Goal: Contribute content: Add original content to the website for others to see

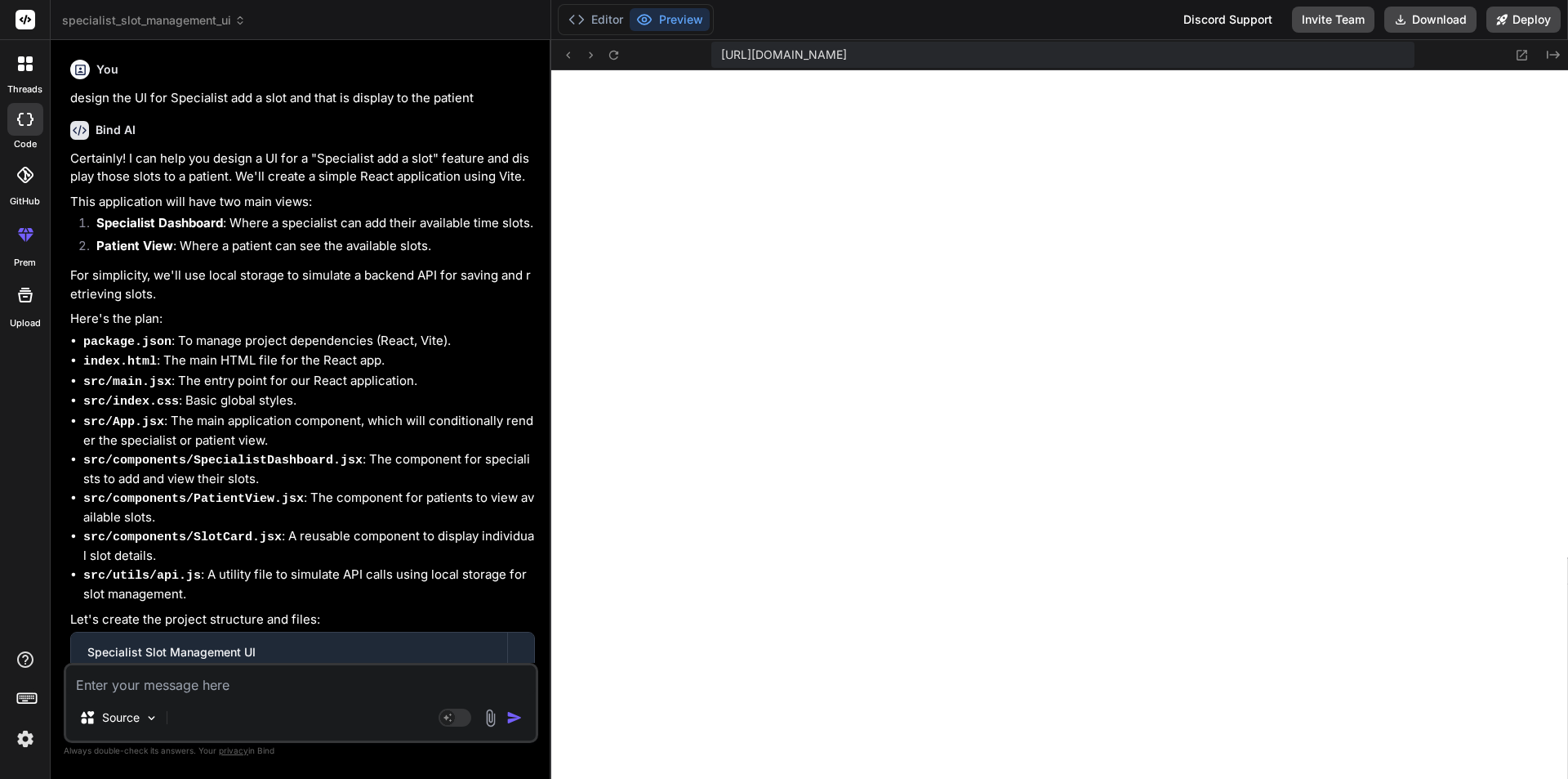
scroll to position [9191, 0]
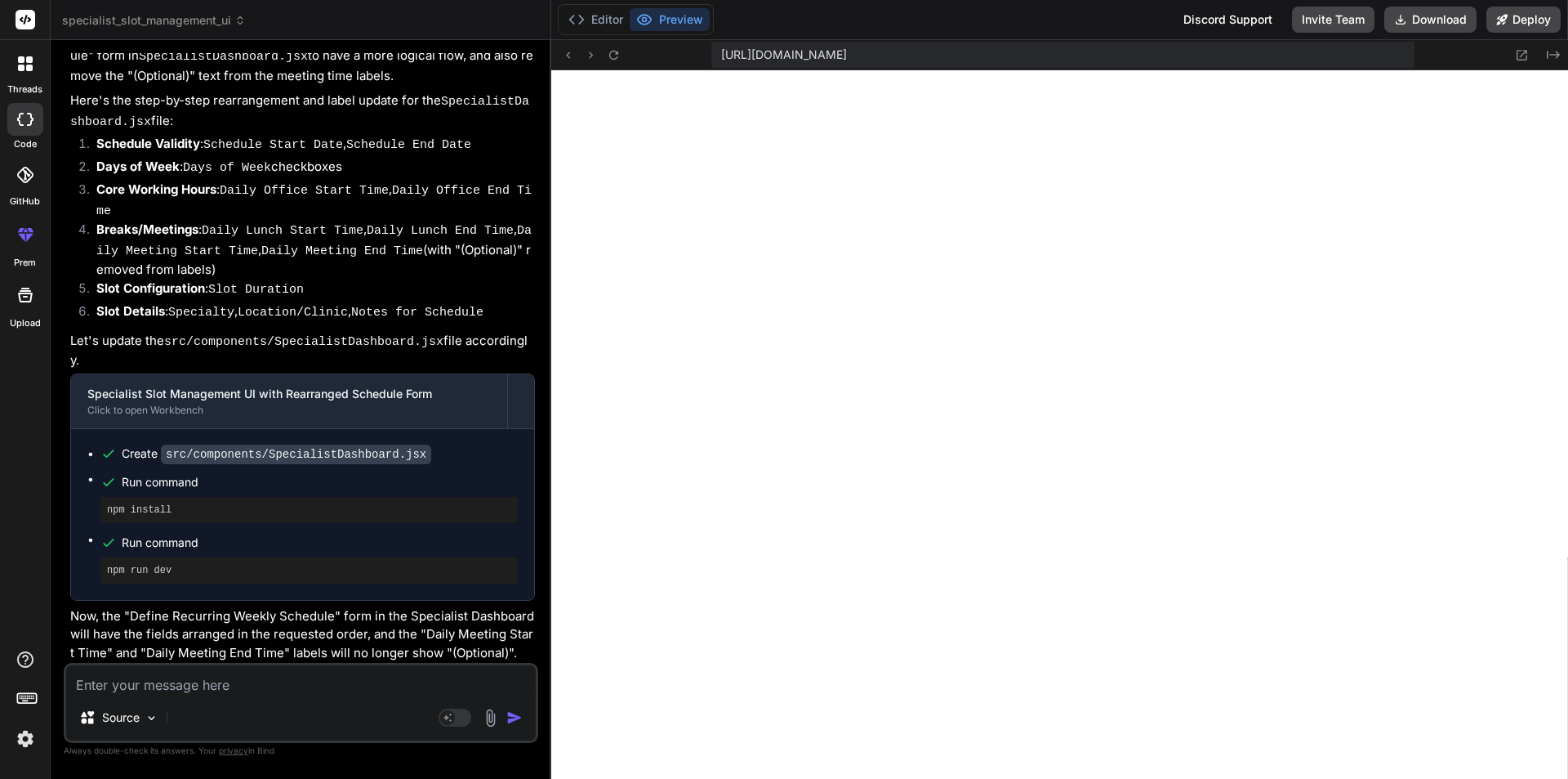
click at [15, 76] on div at bounding box center [25, 64] width 34 height 34
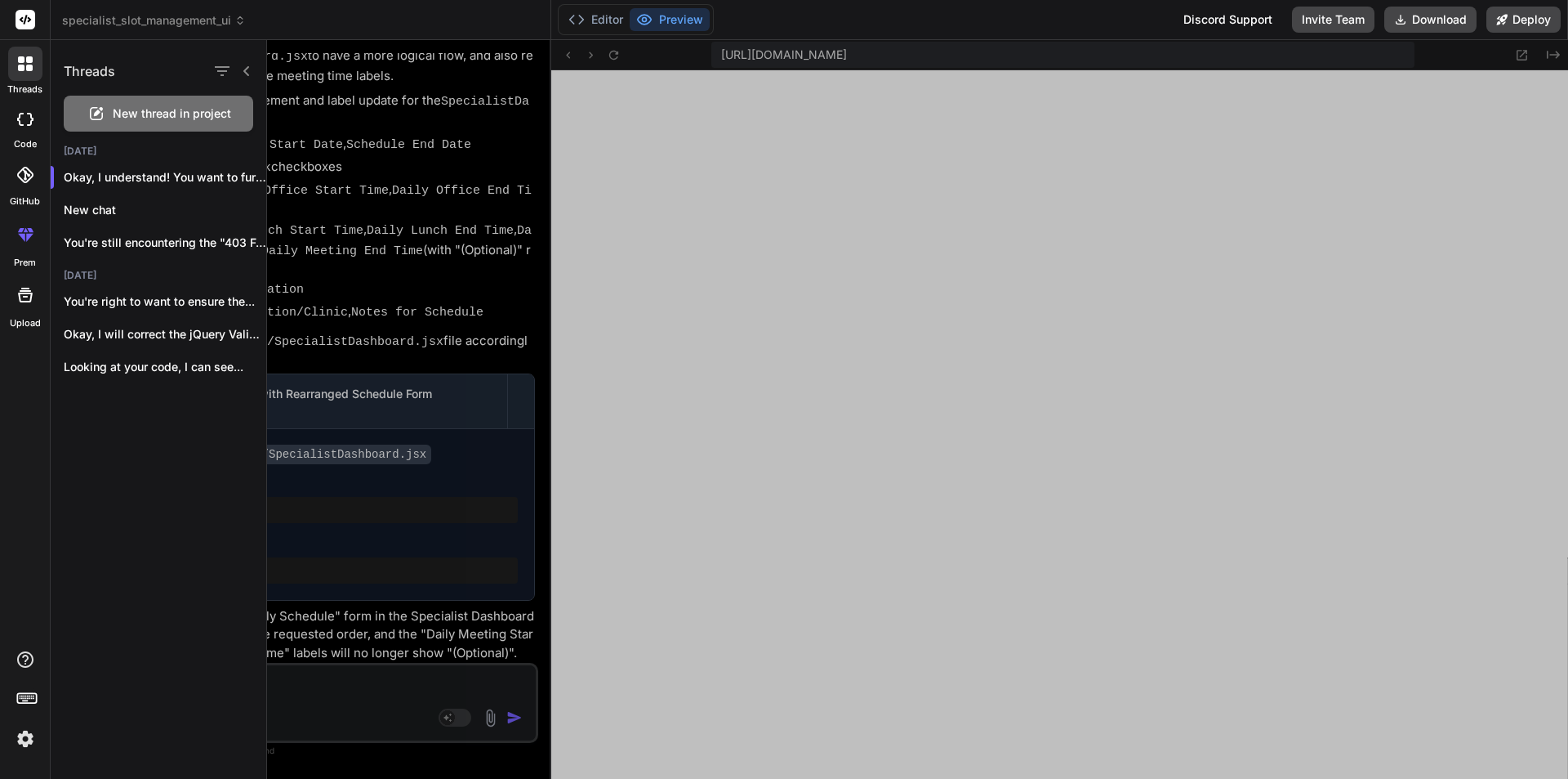
click at [123, 104] on div "New thread in project" at bounding box center [159, 114] width 190 height 36
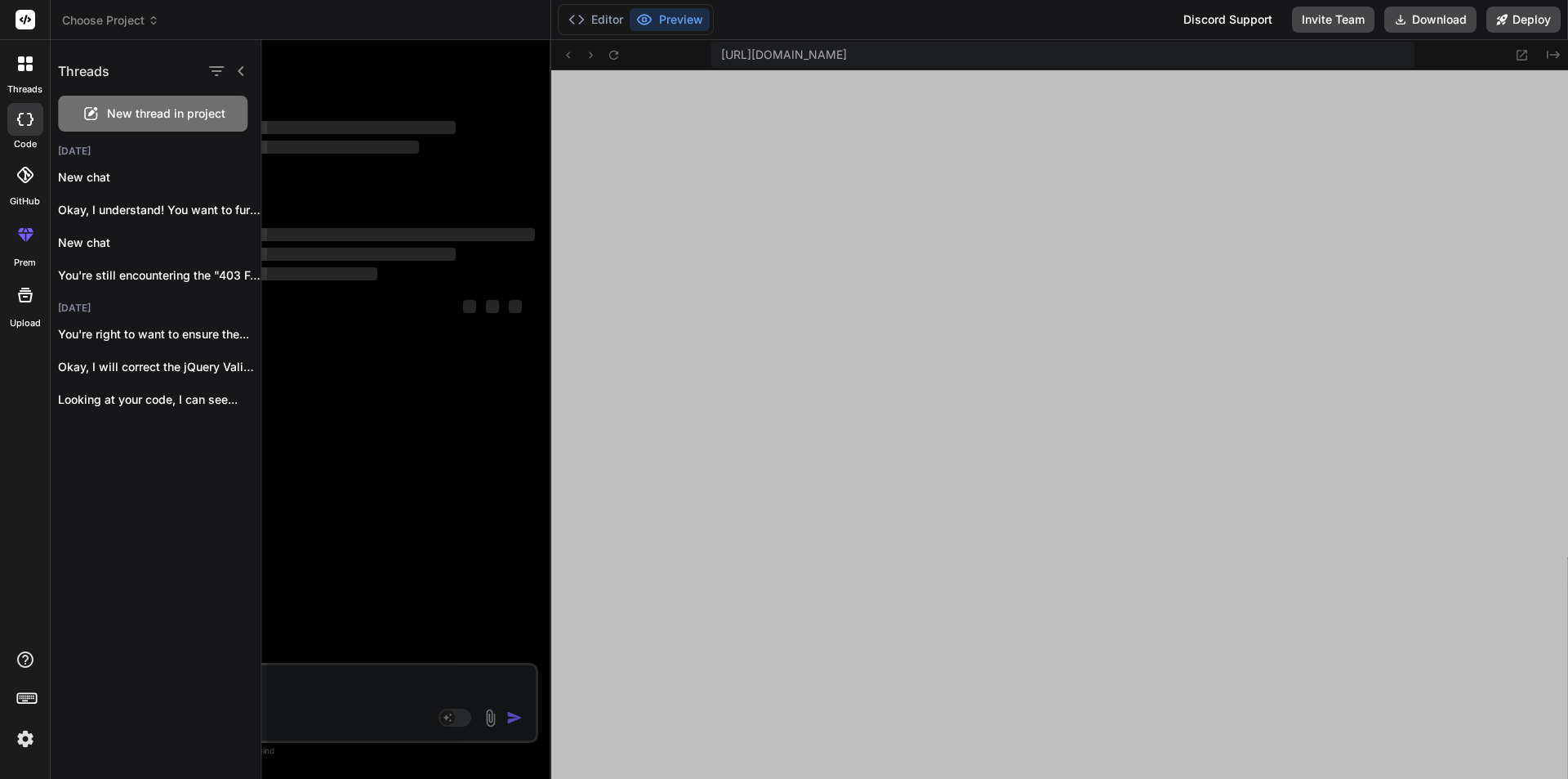
scroll to position [0, 0]
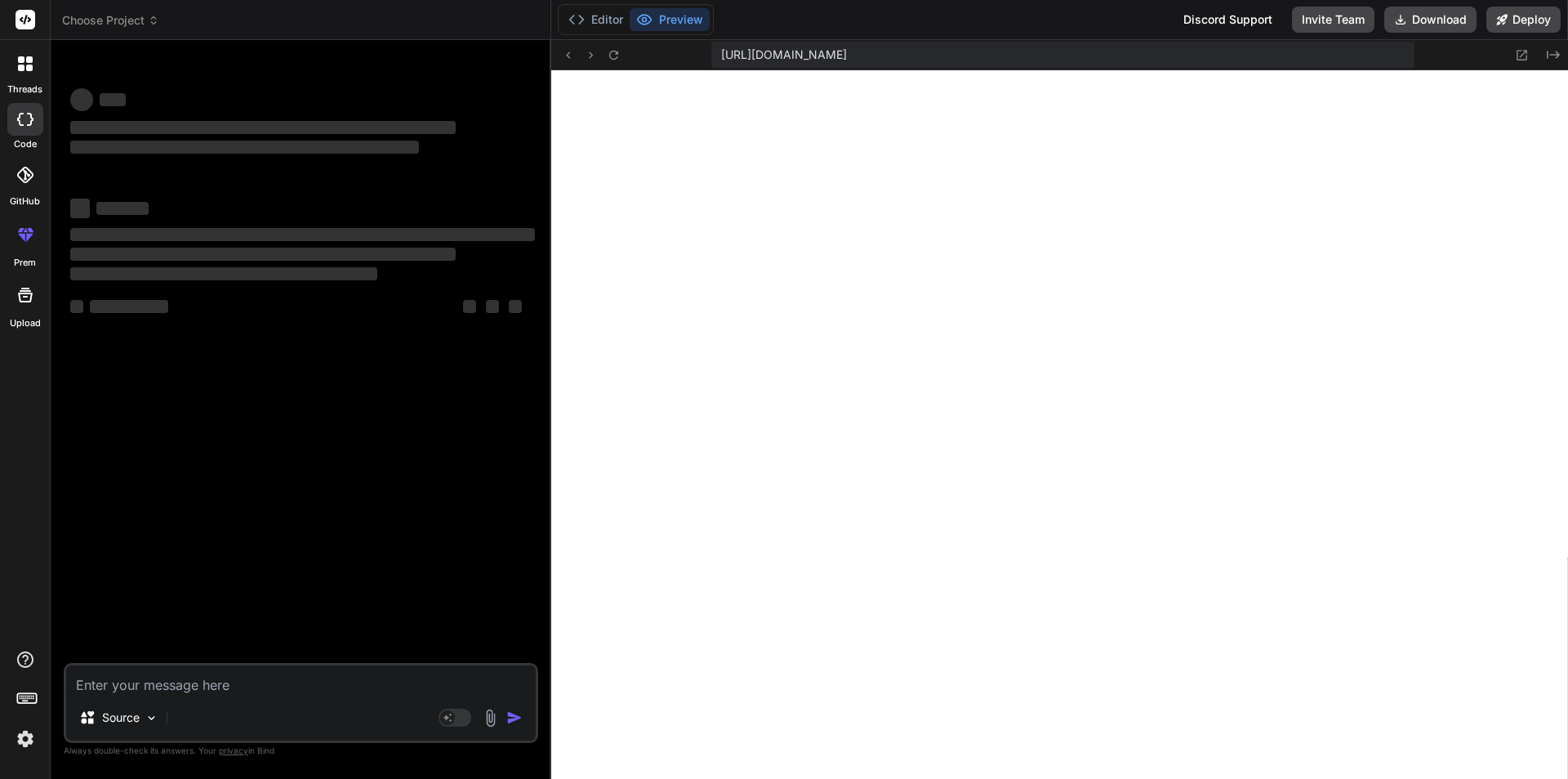
type textarea "x"
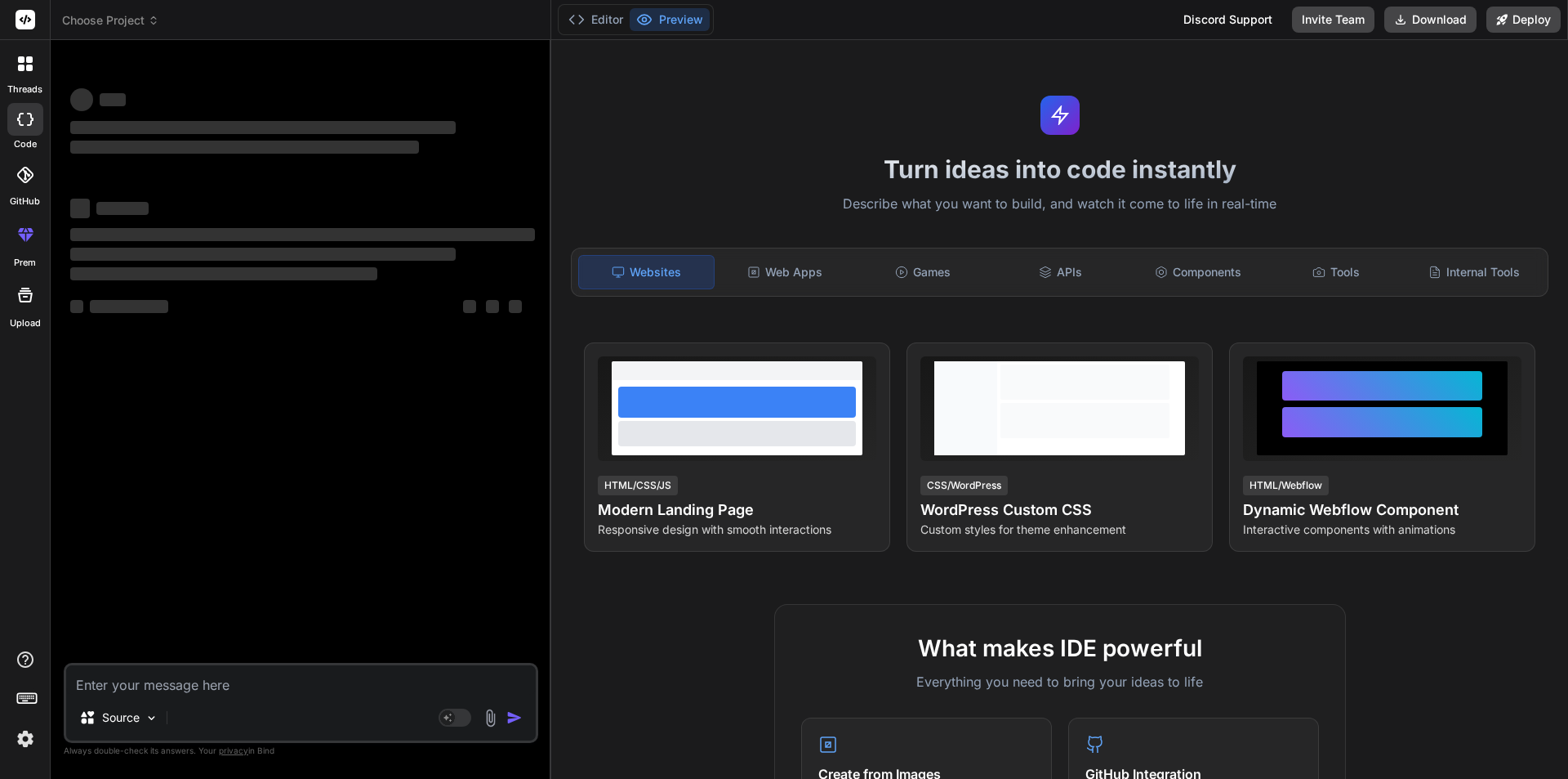
scroll to position [9392, 0]
click at [227, 679] on textarea at bounding box center [301, 680] width 470 height 29
paste textarea "public function list(): JsonResponse { try { // $medications = $this->medicatio…"
type textarea "public function list(): JsonResponse { try { // $medications = $this->medicatio…"
type textarea "x"
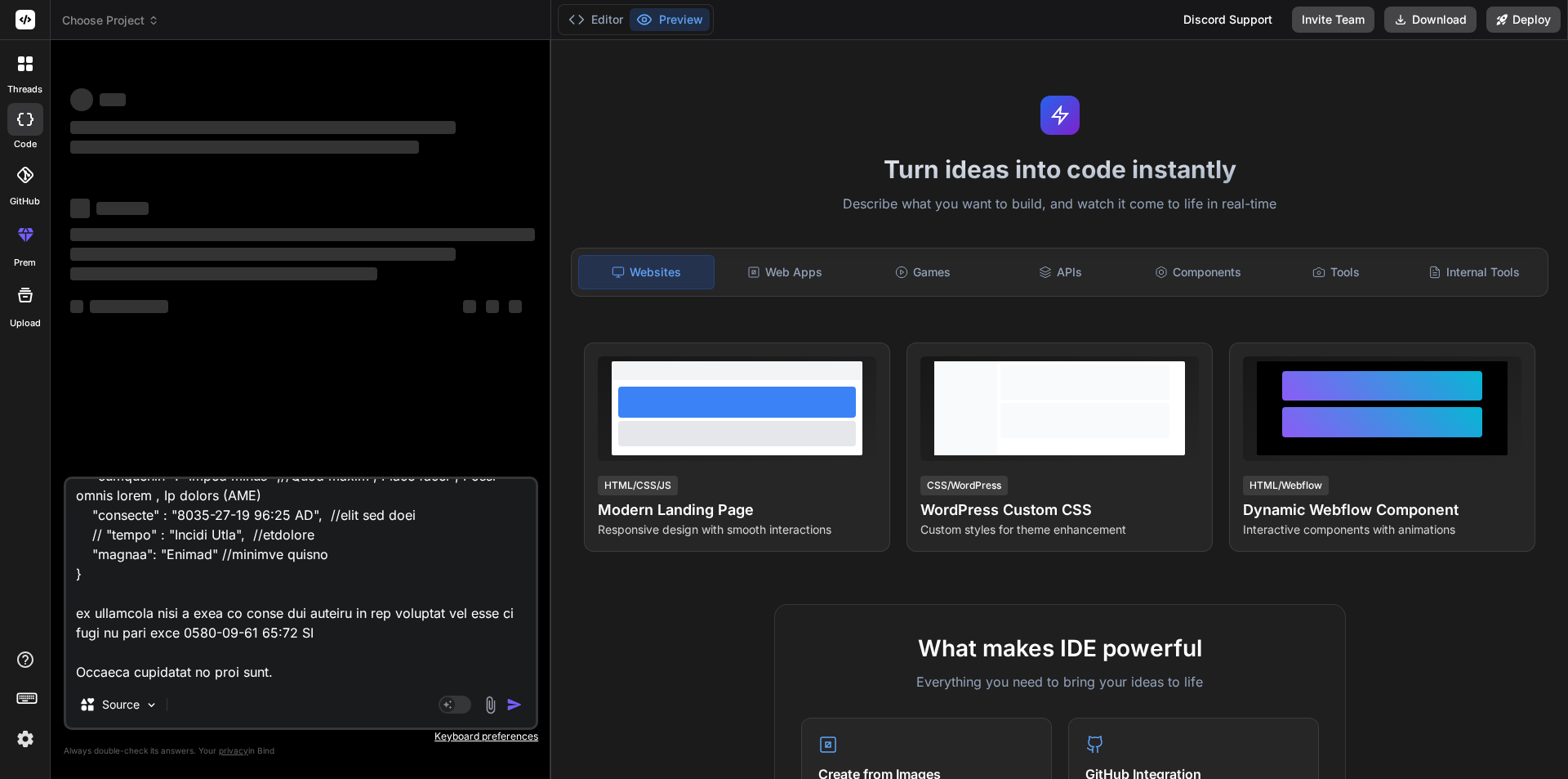
type textarea "public function list(): JsonResponse { try { // $medications = $this->medicatio…"
type textarea "x"
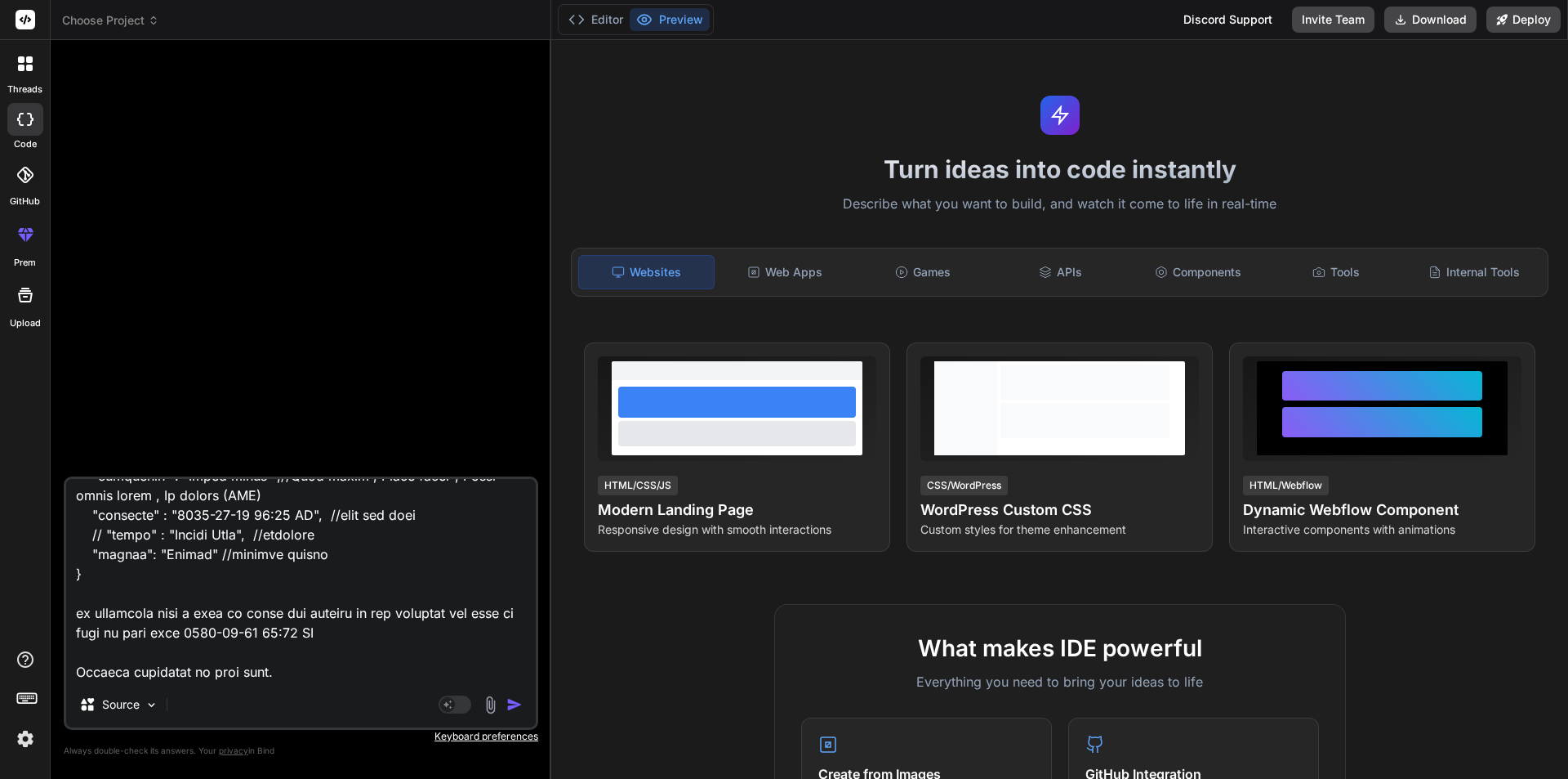
type textarea "public function list(): JsonResponse { try { // $medications = $this->medicatio…"
click at [513, 703] on img "button" at bounding box center [514, 705] width 16 height 16
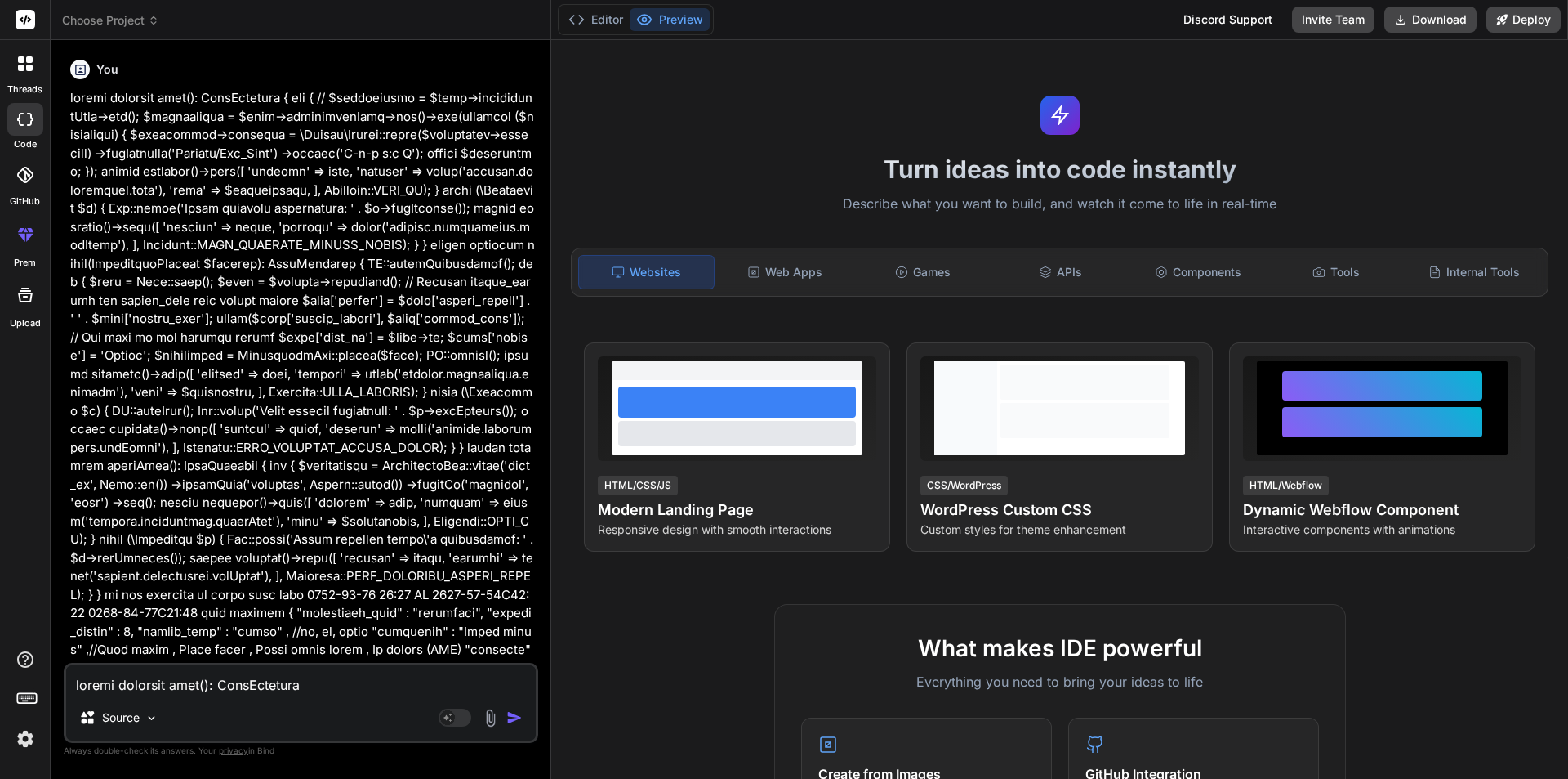
scroll to position [186, 0]
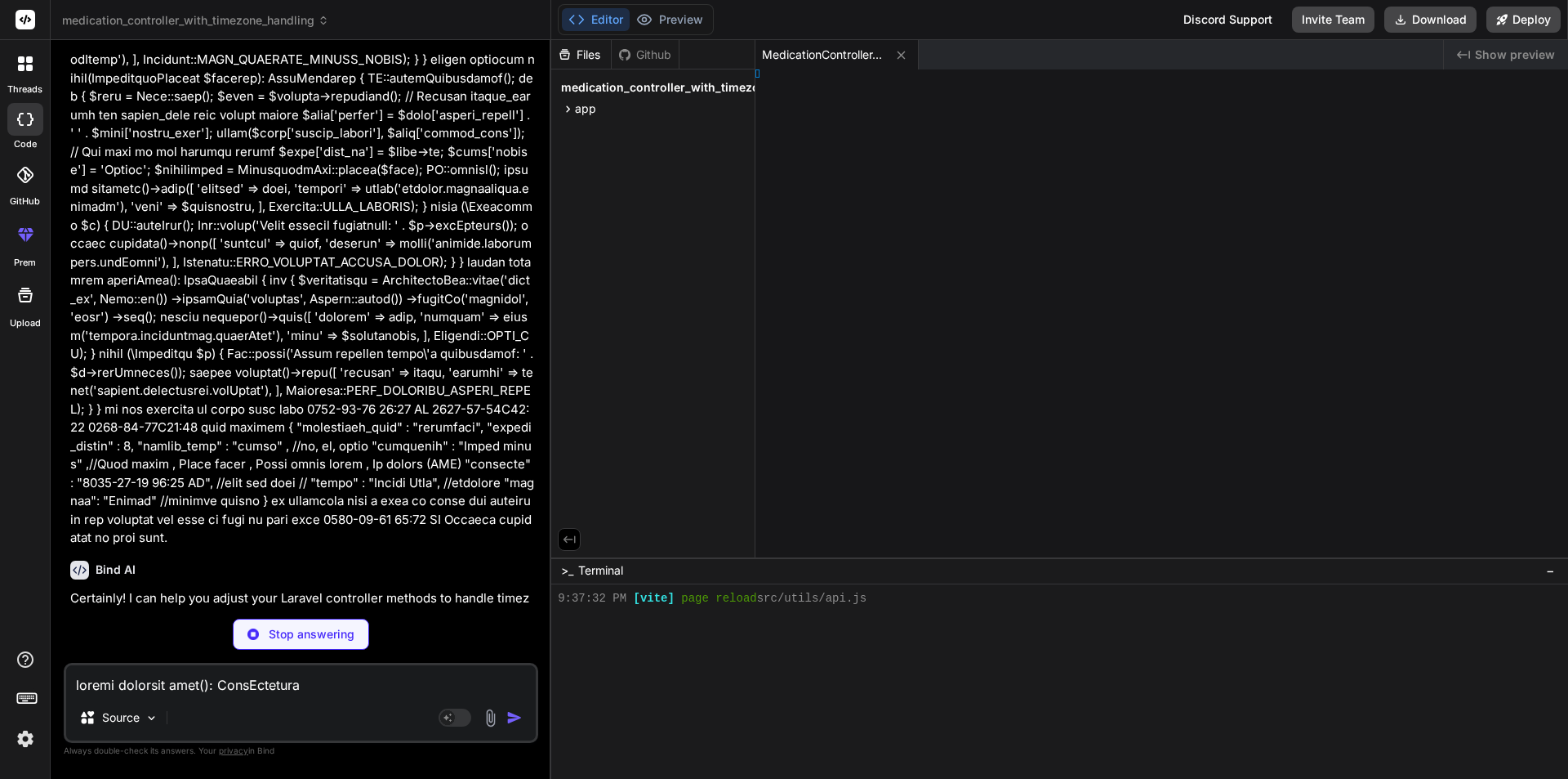
type textarea "x"
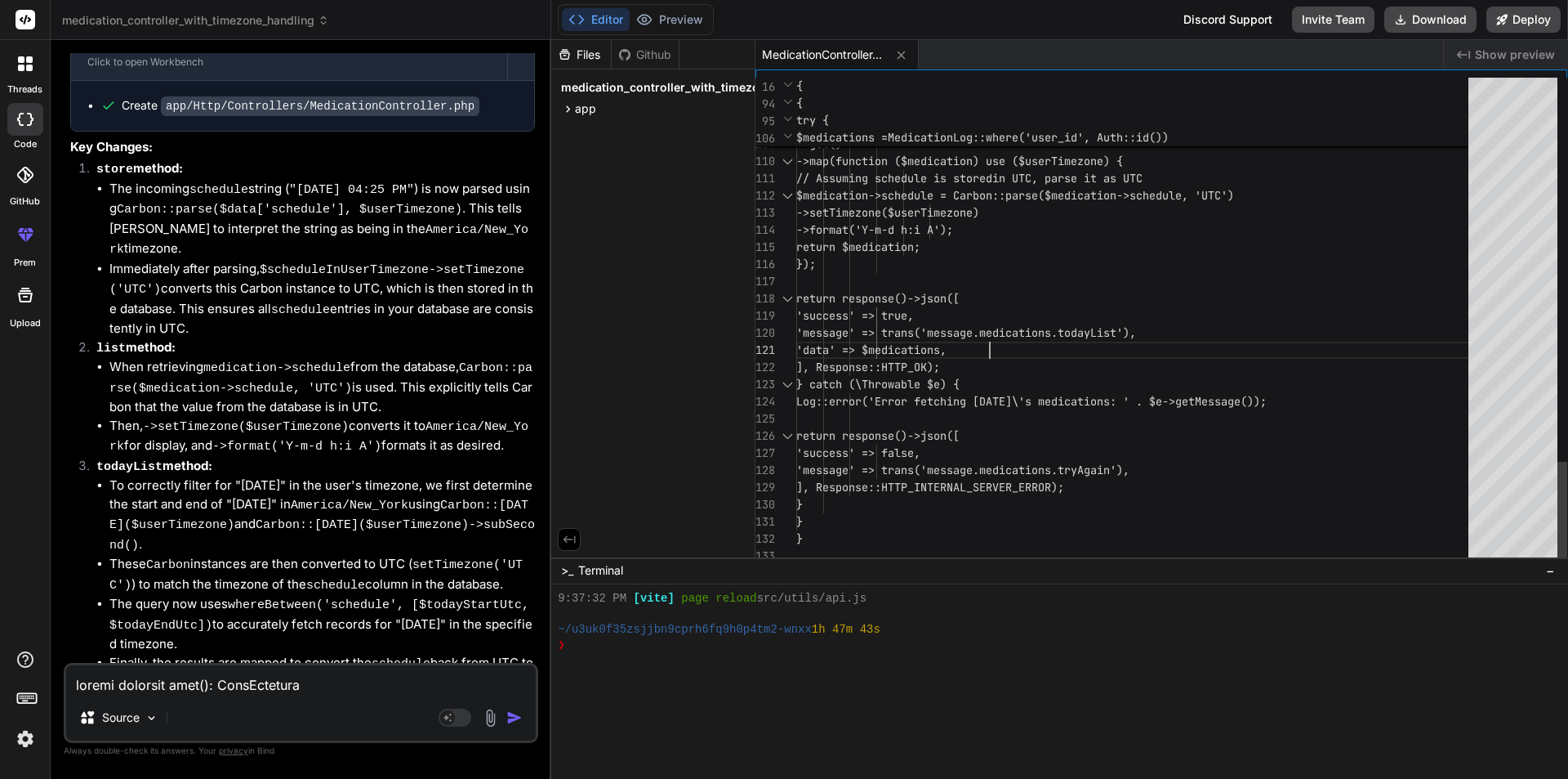
scroll to position [0, 0]
type textarea "<?php namespace App\Http\Controllers; use App\Http\Requests\MedicationRequest; …"
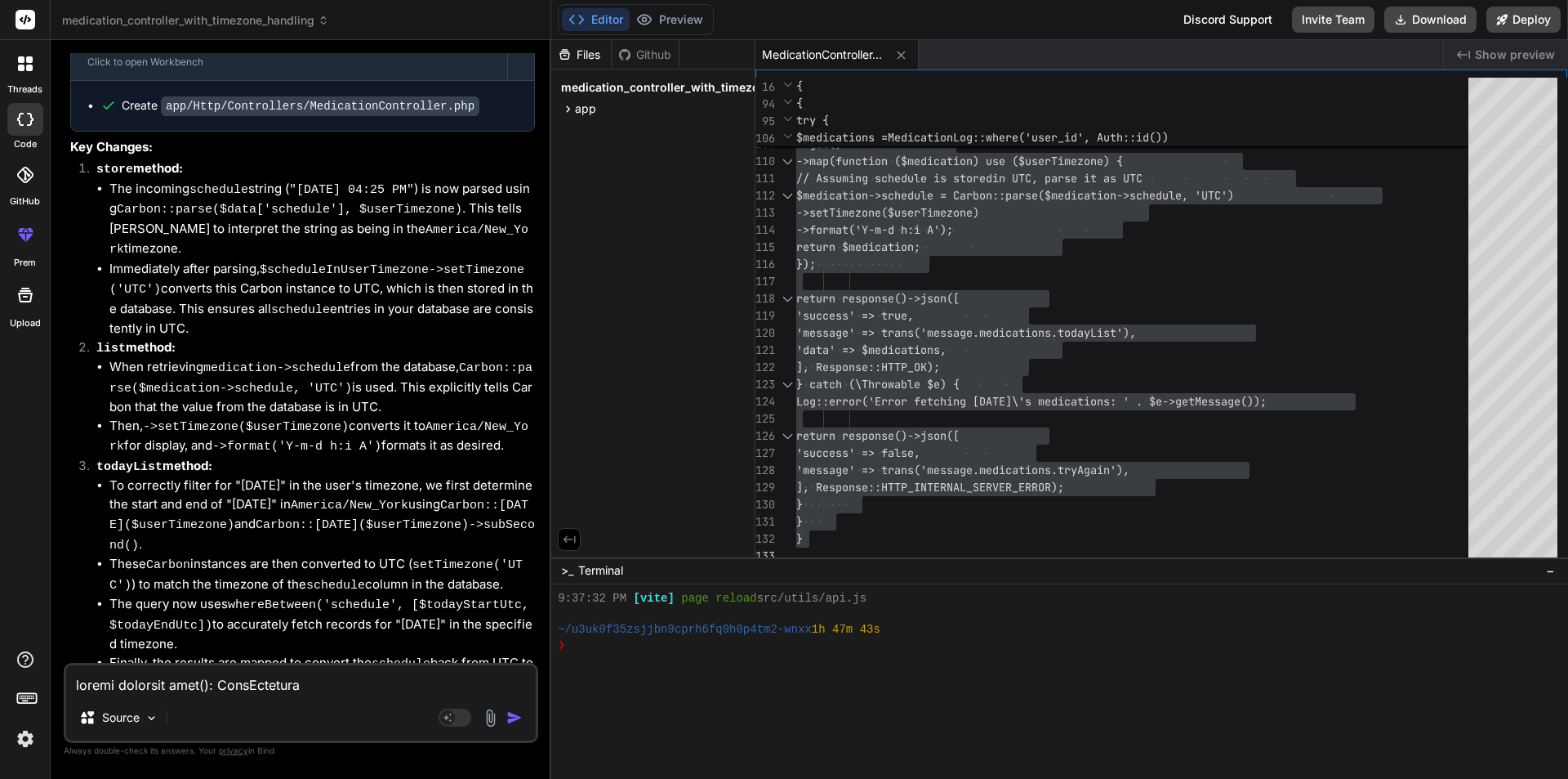
click at [312, 688] on textarea at bounding box center [301, 680] width 470 height 29
type textarea "w"
type textarea "x"
type textarea "wh"
type textarea "x"
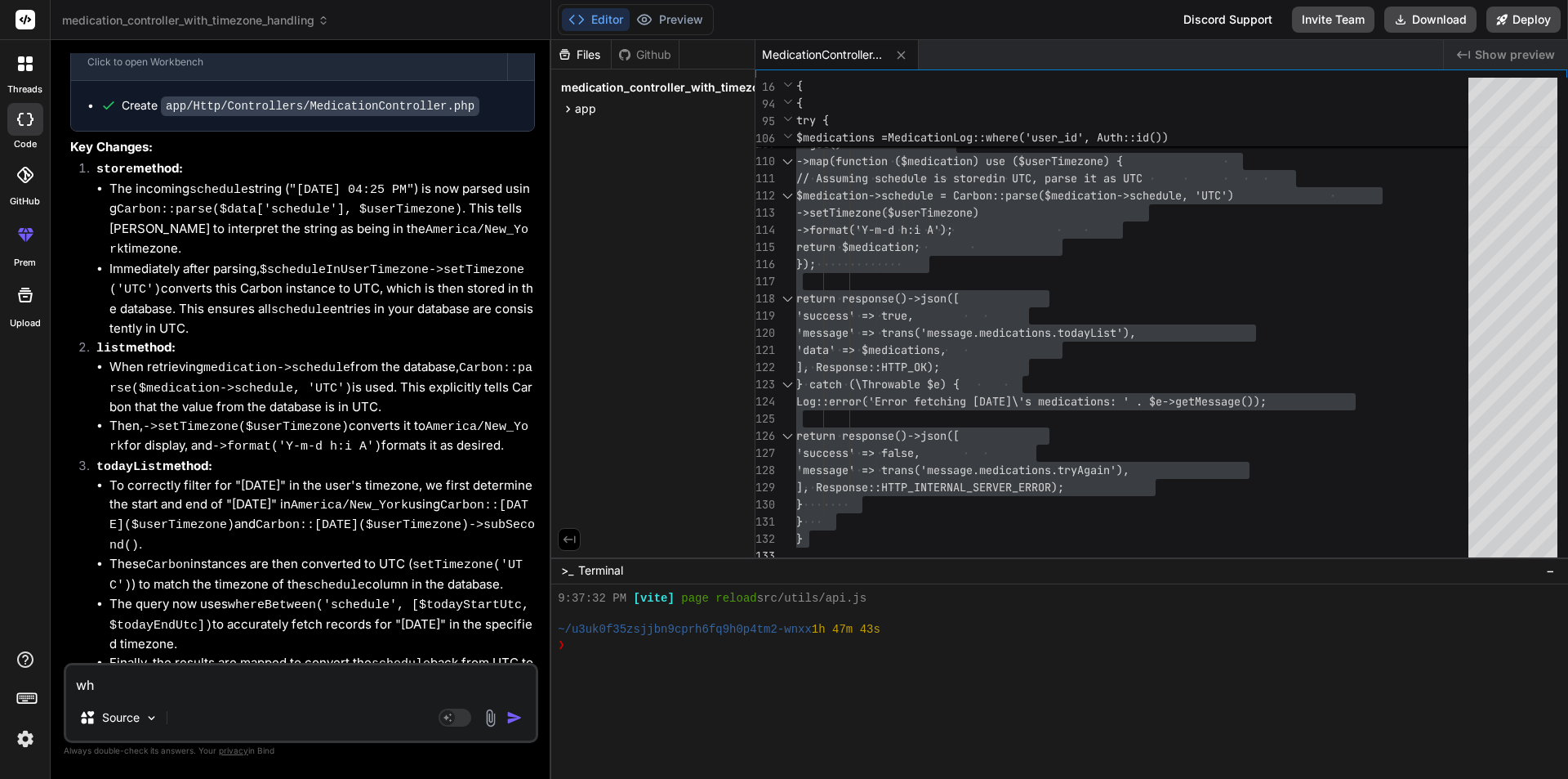
type textarea "whg"
type textarea "x"
type textarea "whga"
type textarea "x"
type textarea "whgat"
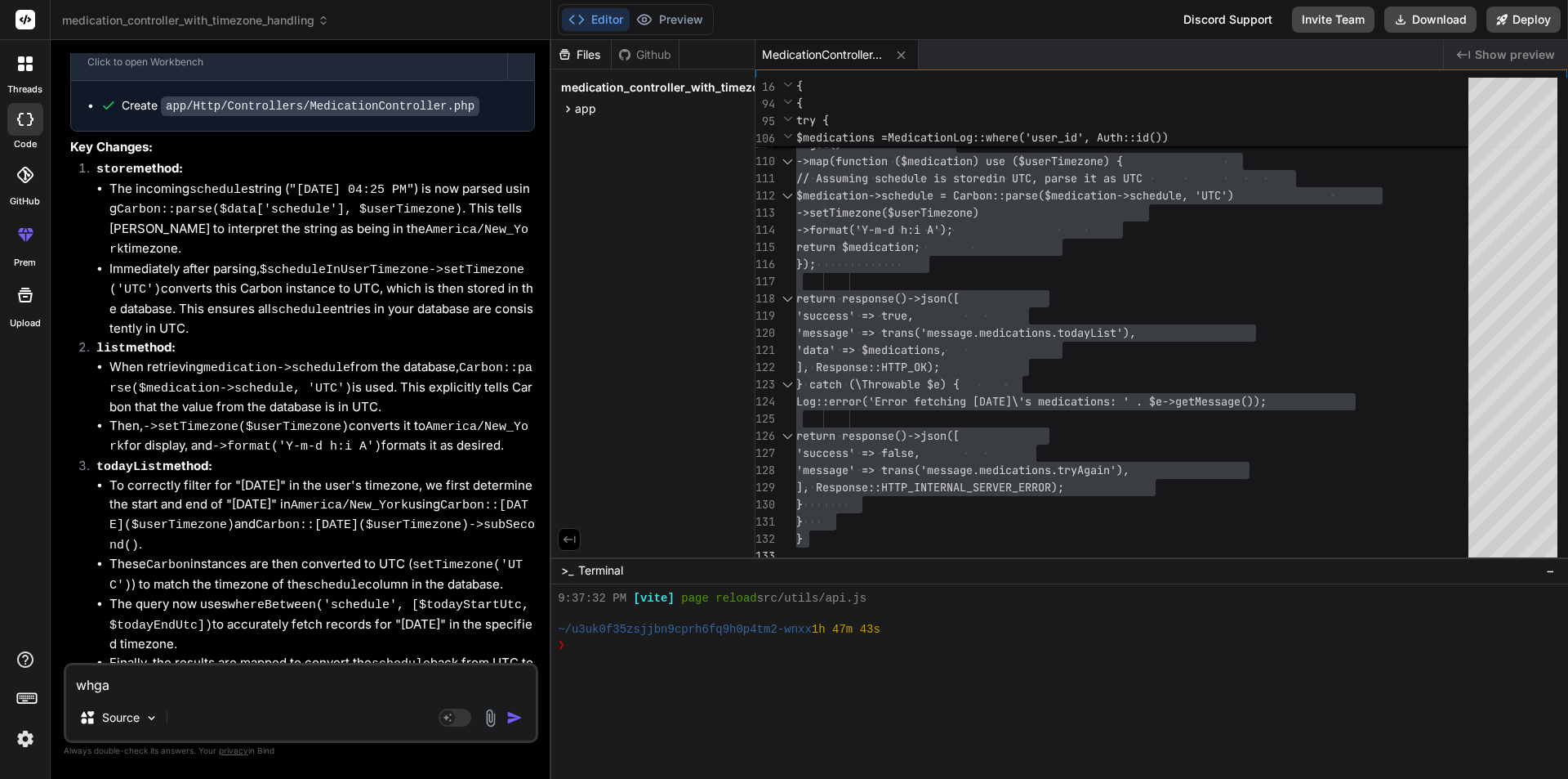
type textarea "x"
type textarea "whgat"
type textarea "x"
type textarea "whgat"
type textarea "x"
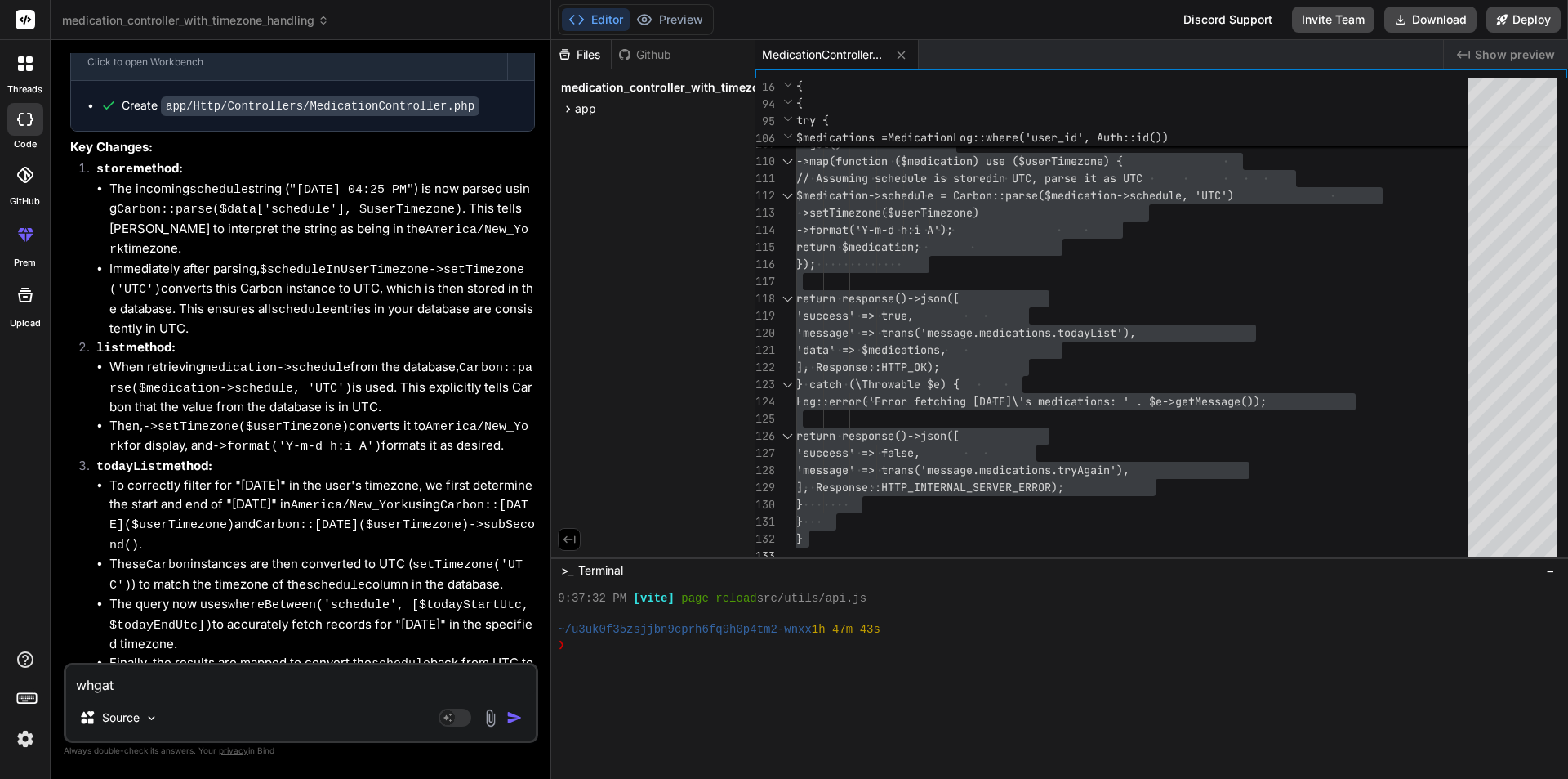
type textarea "whga"
type textarea "x"
type textarea "whg"
type textarea "x"
type textarea "wh"
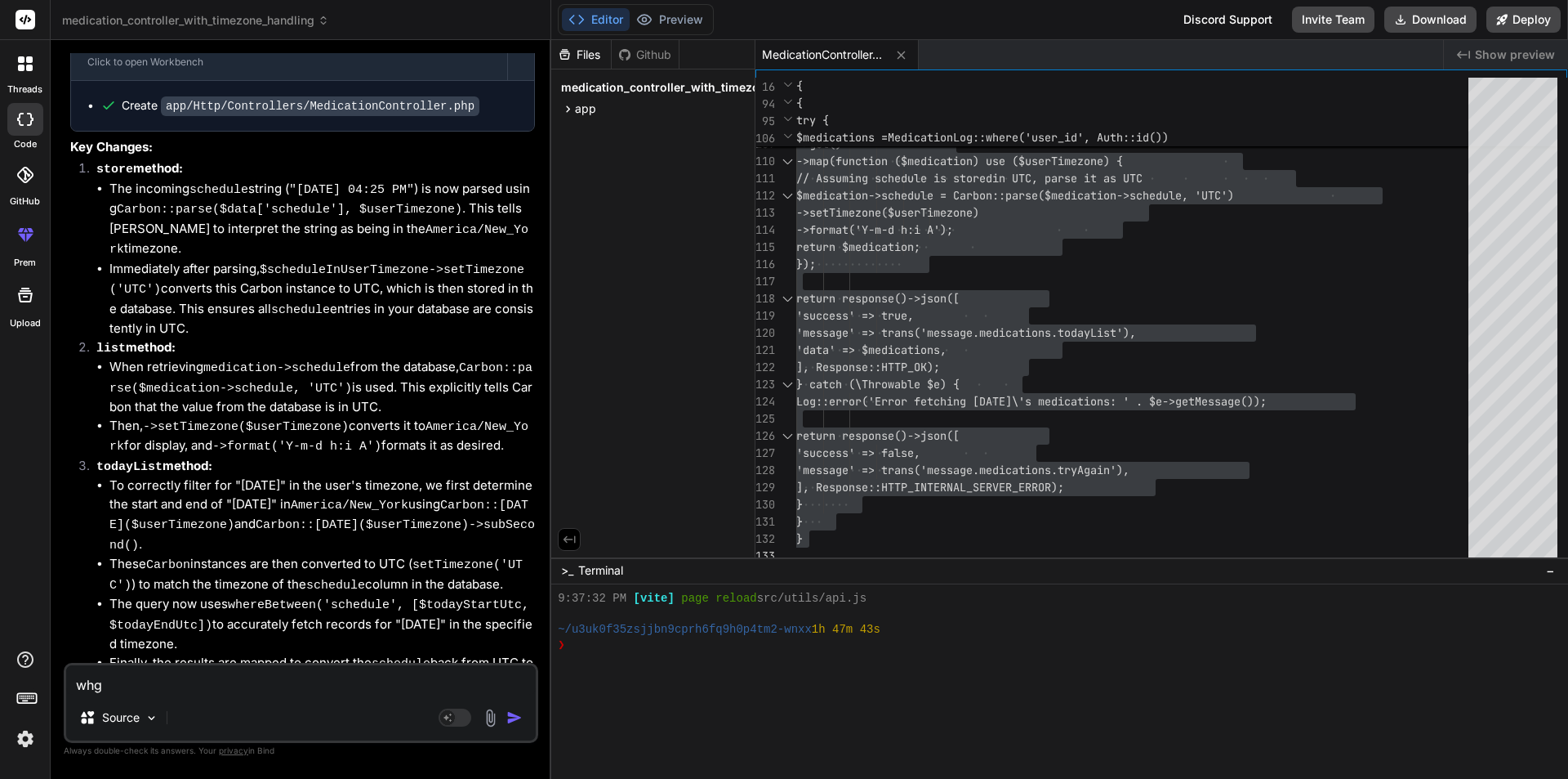
type textarea "x"
type textarea "wha"
type textarea "x"
type textarea "what"
type textarea "x"
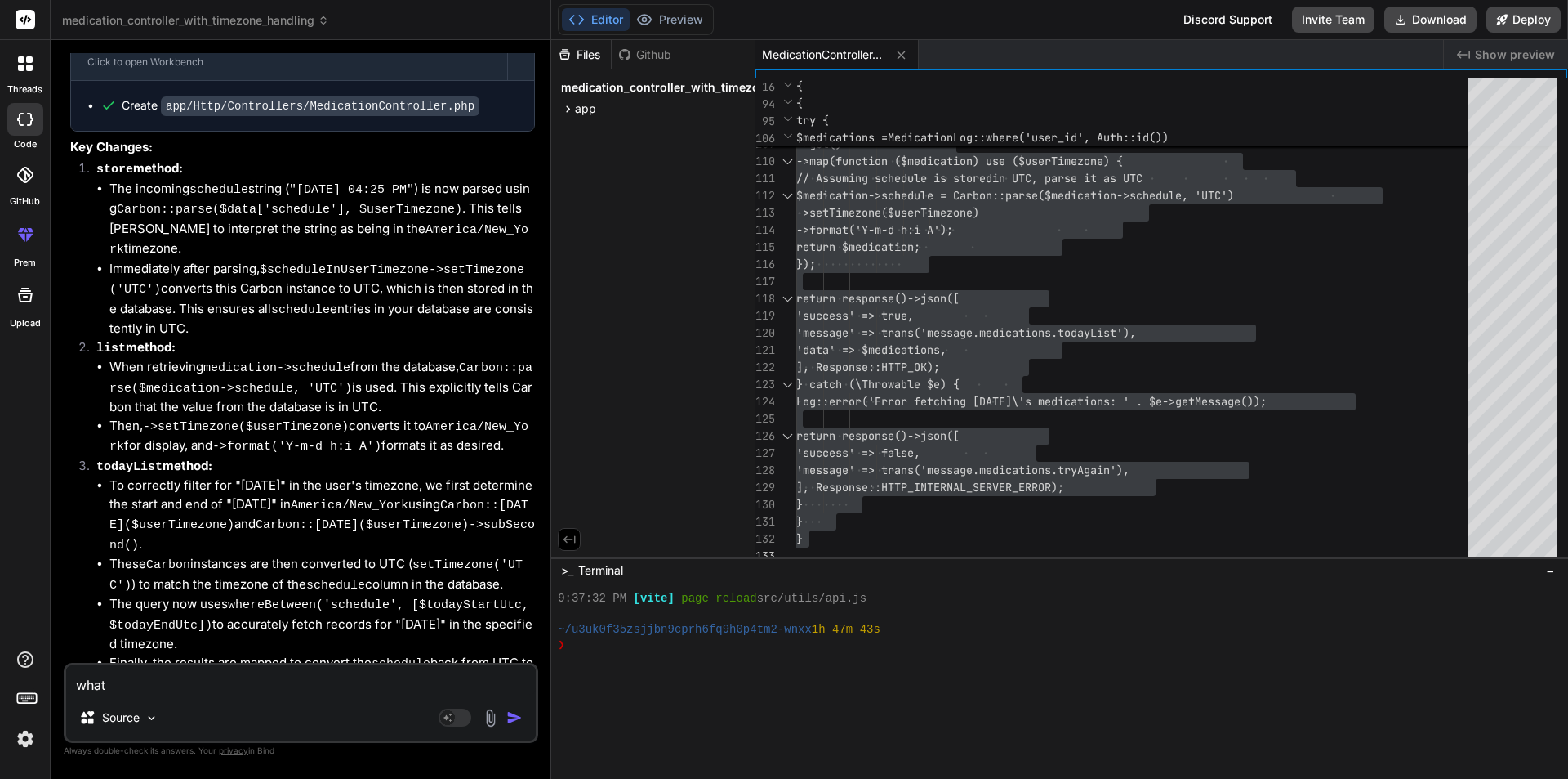
type textarea "what"
type textarea "x"
type textarea "what w"
type textarea "x"
type textarea "what wi"
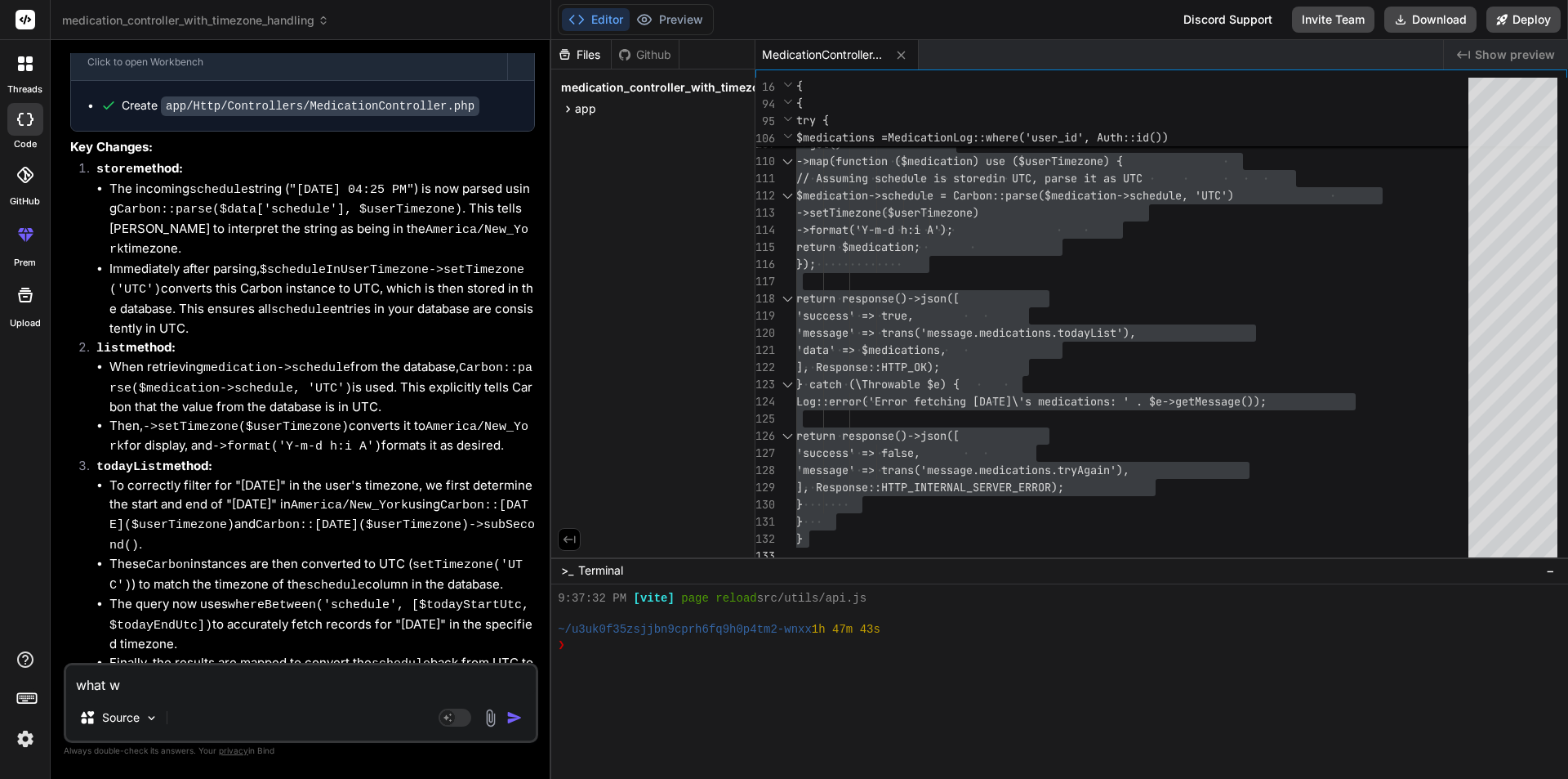
type textarea "x"
type textarea "what [PERSON_NAME]"
type textarea "x"
type textarea "what [PERSON_NAME]"
type textarea "x"
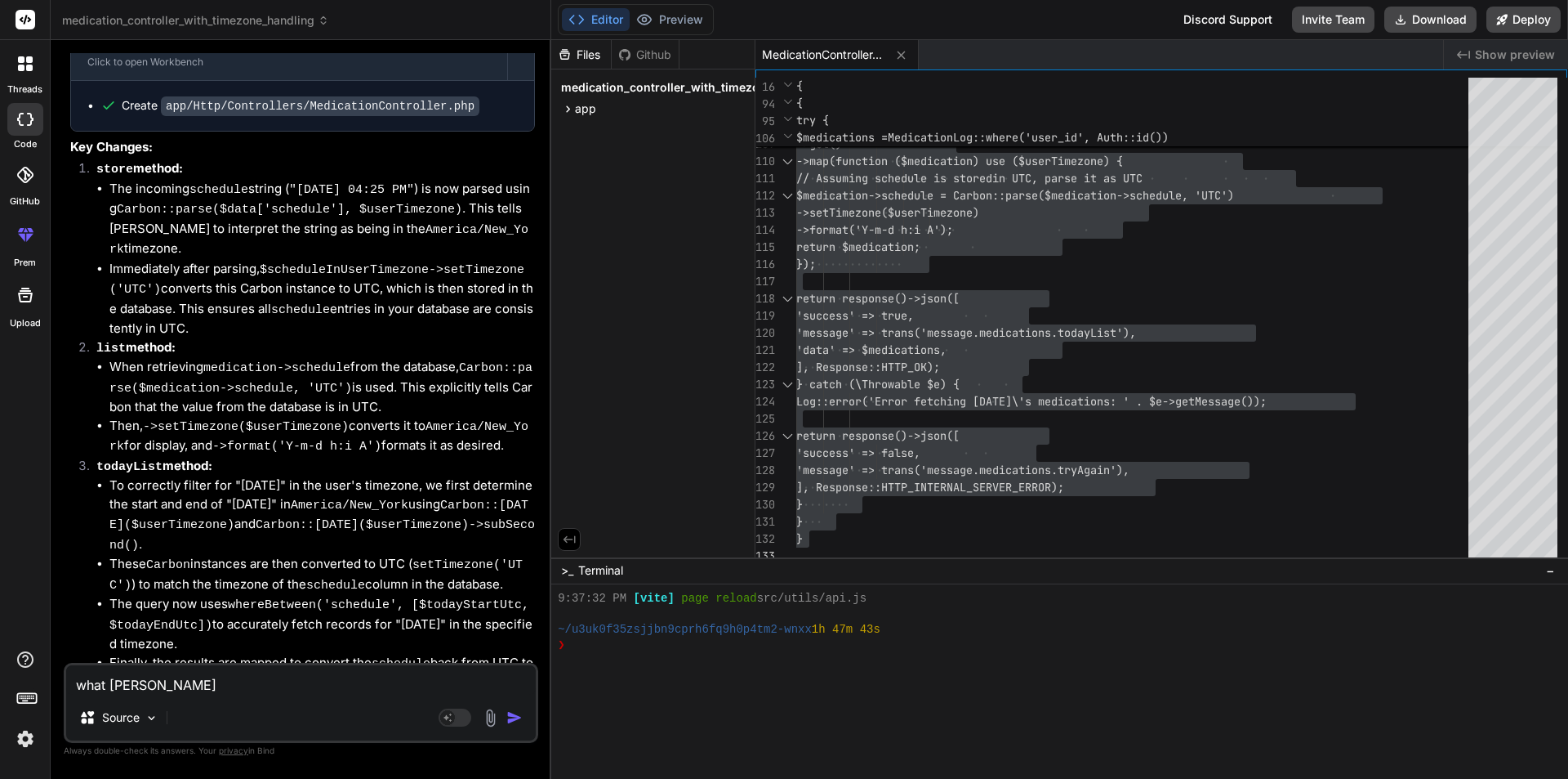
type textarea "what wil b"
type textarea "x"
type textarea "what wil be"
type textarea "x"
type textarea "what wil be"
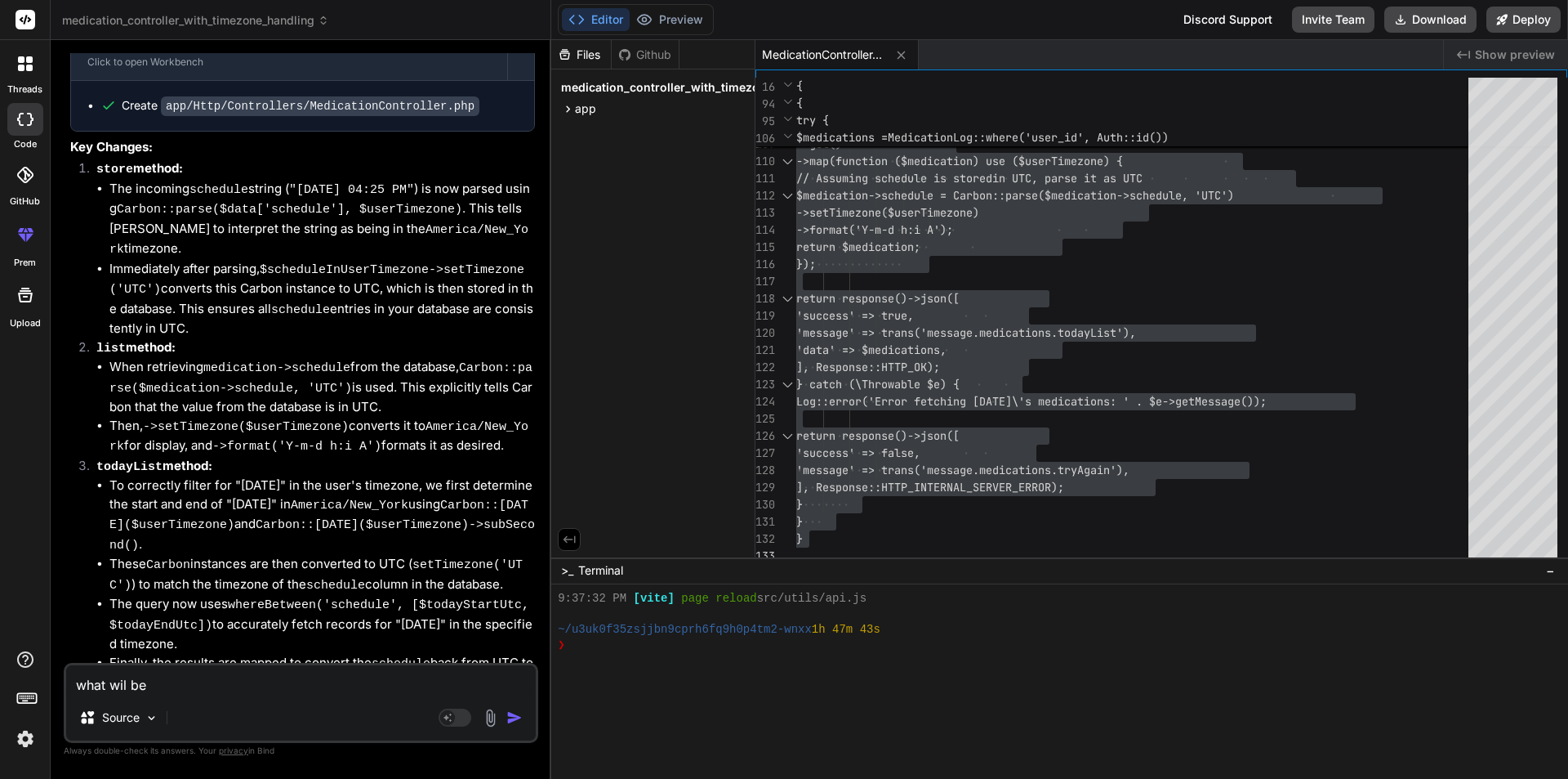
type textarea "x"
type textarea "what wil be th"
type textarea "x"
type textarea "what wil be the"
type textarea "x"
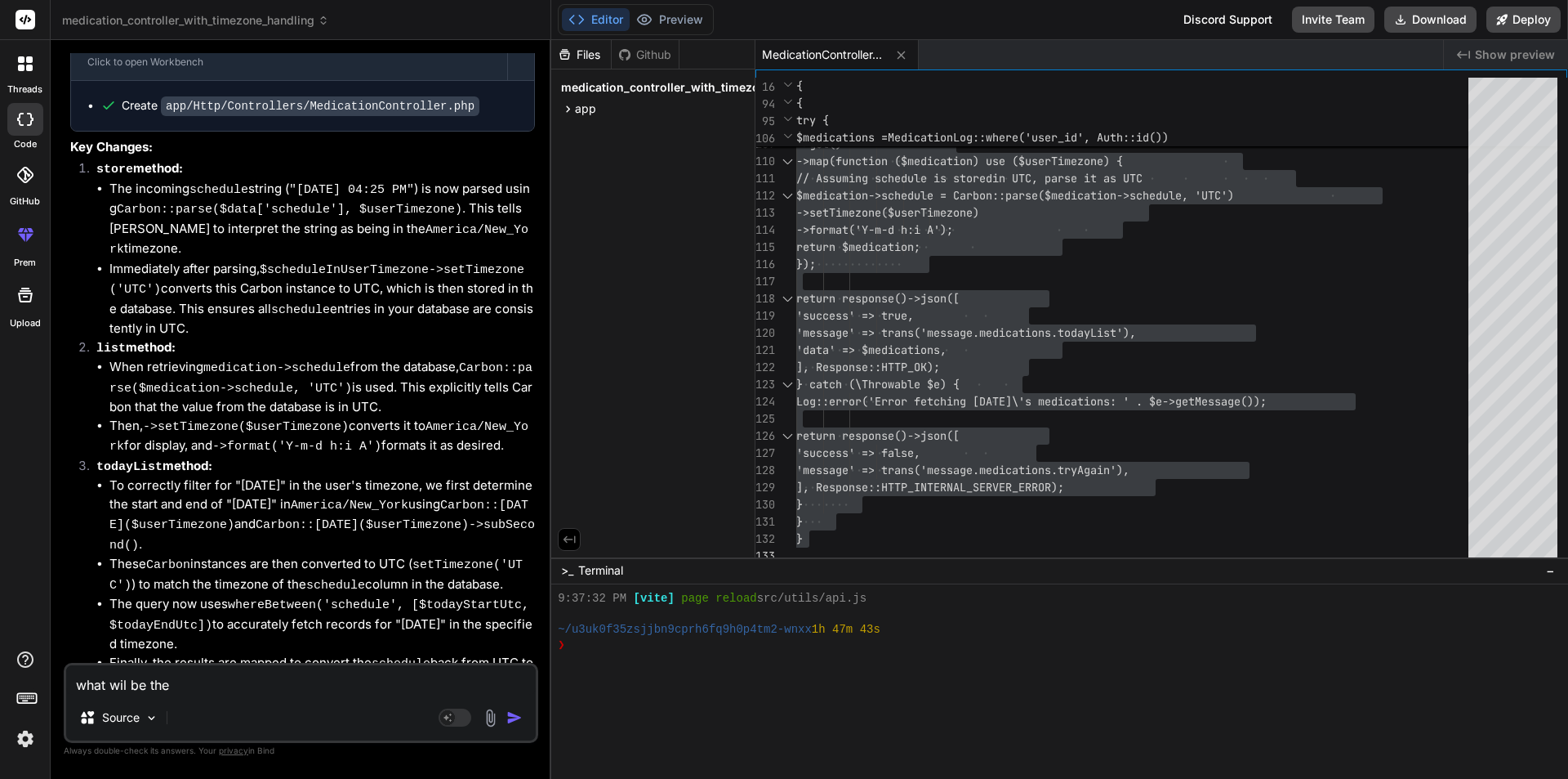
type textarea "what wil be the"
type textarea "x"
type textarea "what wil be the r"
type textarea "x"
type textarea "what wil be the re"
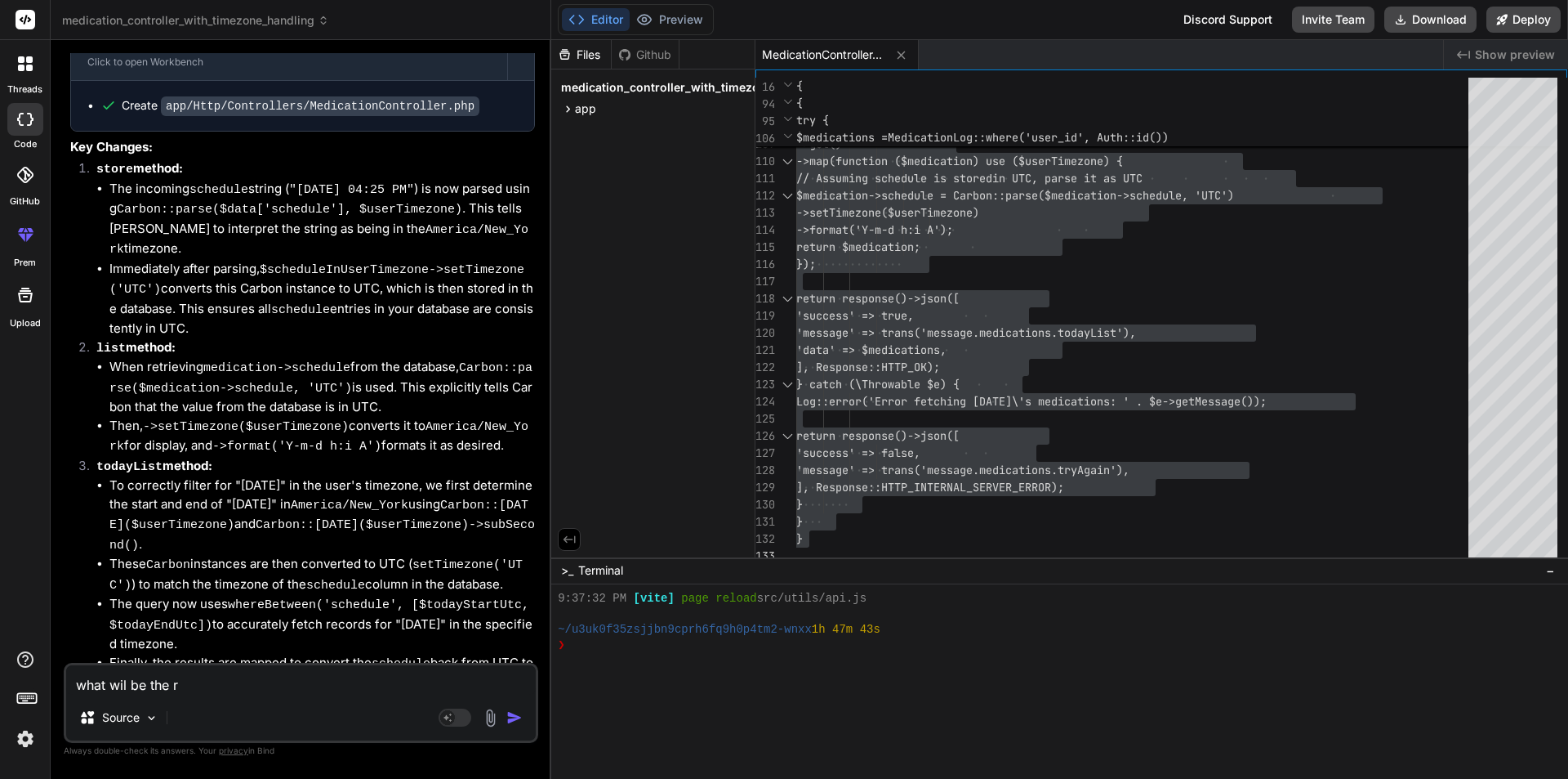
type textarea "x"
type textarea "what wil be the req"
type textarea "x"
type textarea "what wil be the requ"
type textarea "x"
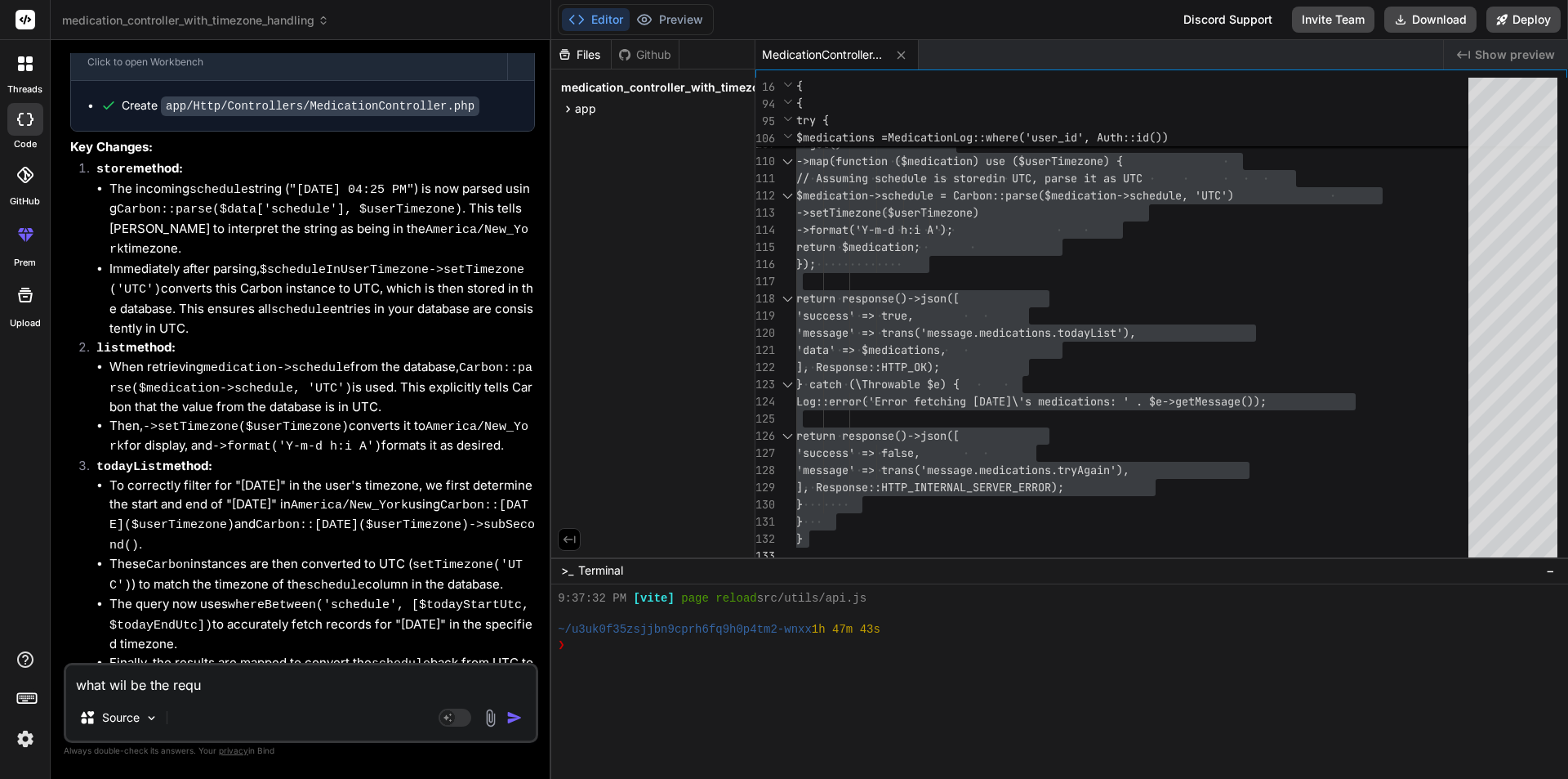
type textarea "what wil be the reque"
type textarea "x"
type textarea "what wil be the reques"
type textarea "x"
type textarea "what wil be the request"
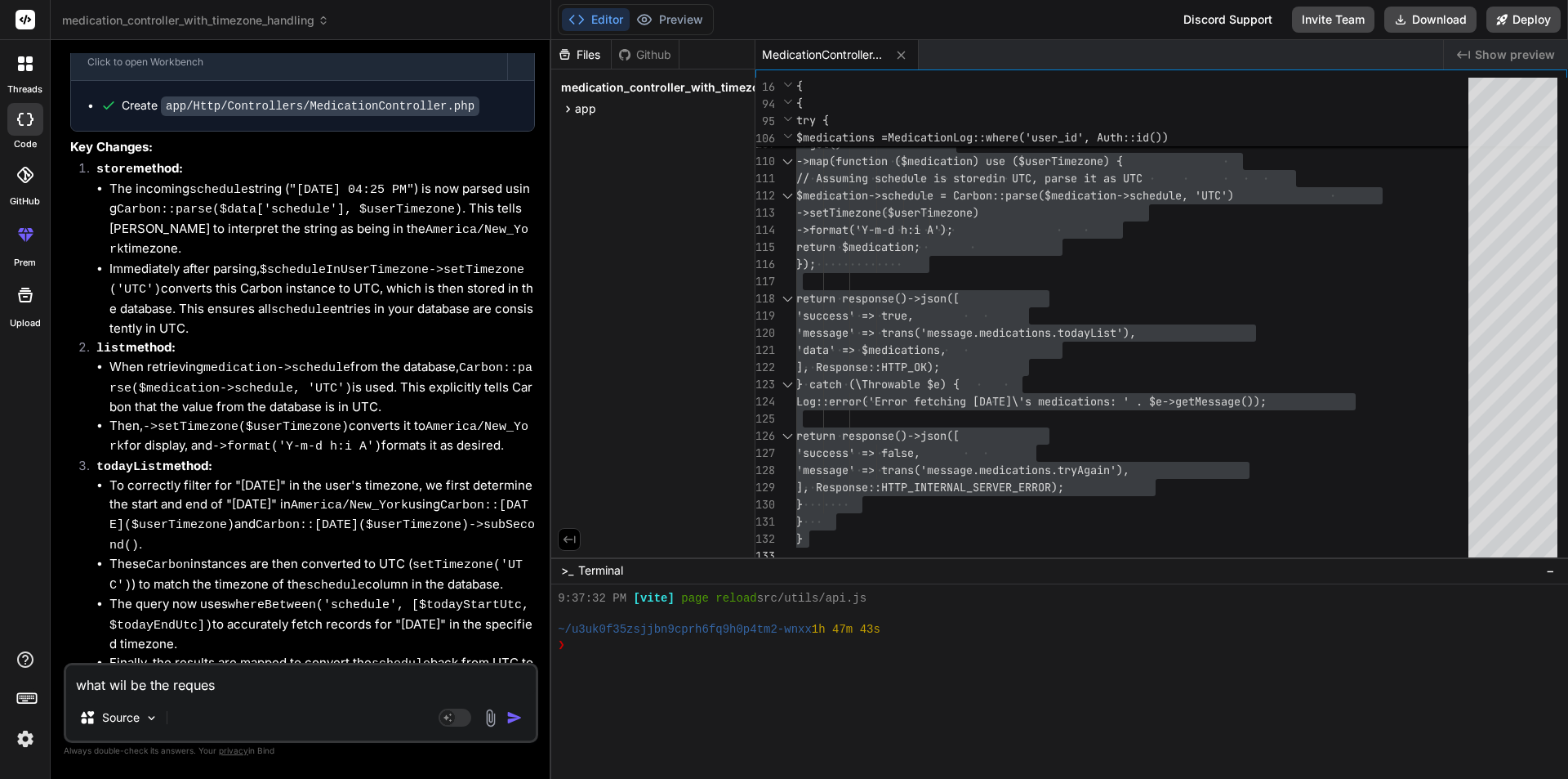
type textarea "x"
type textarea "what wil be the request"
type textarea "x"
type textarea "what wil be the request b"
type textarea "x"
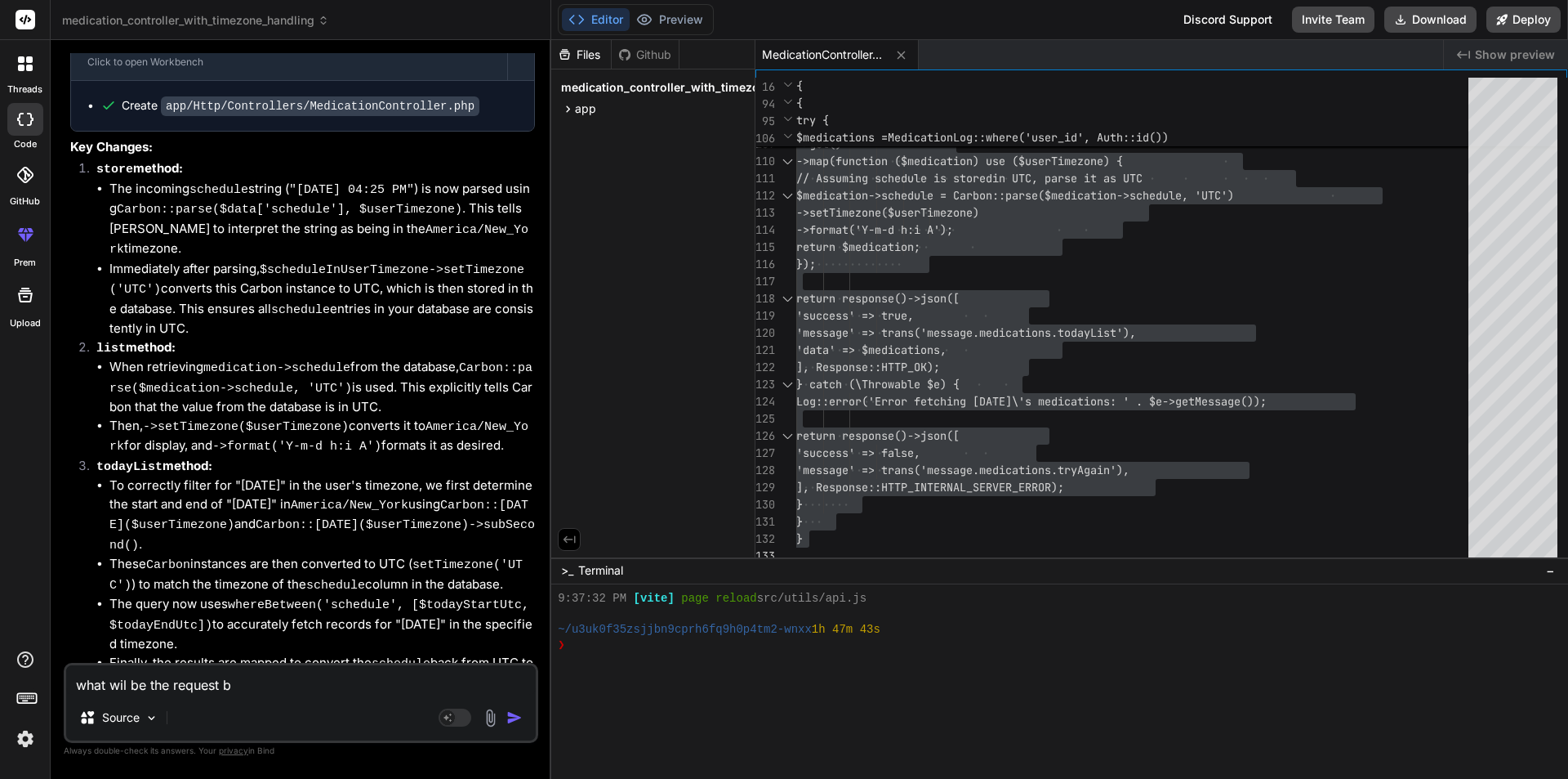
type textarea "what wil be the request [PERSON_NAME]"
type textarea "x"
type textarea "what wil be the request bod"
type textarea "x"
type textarea "what wil be the request body"
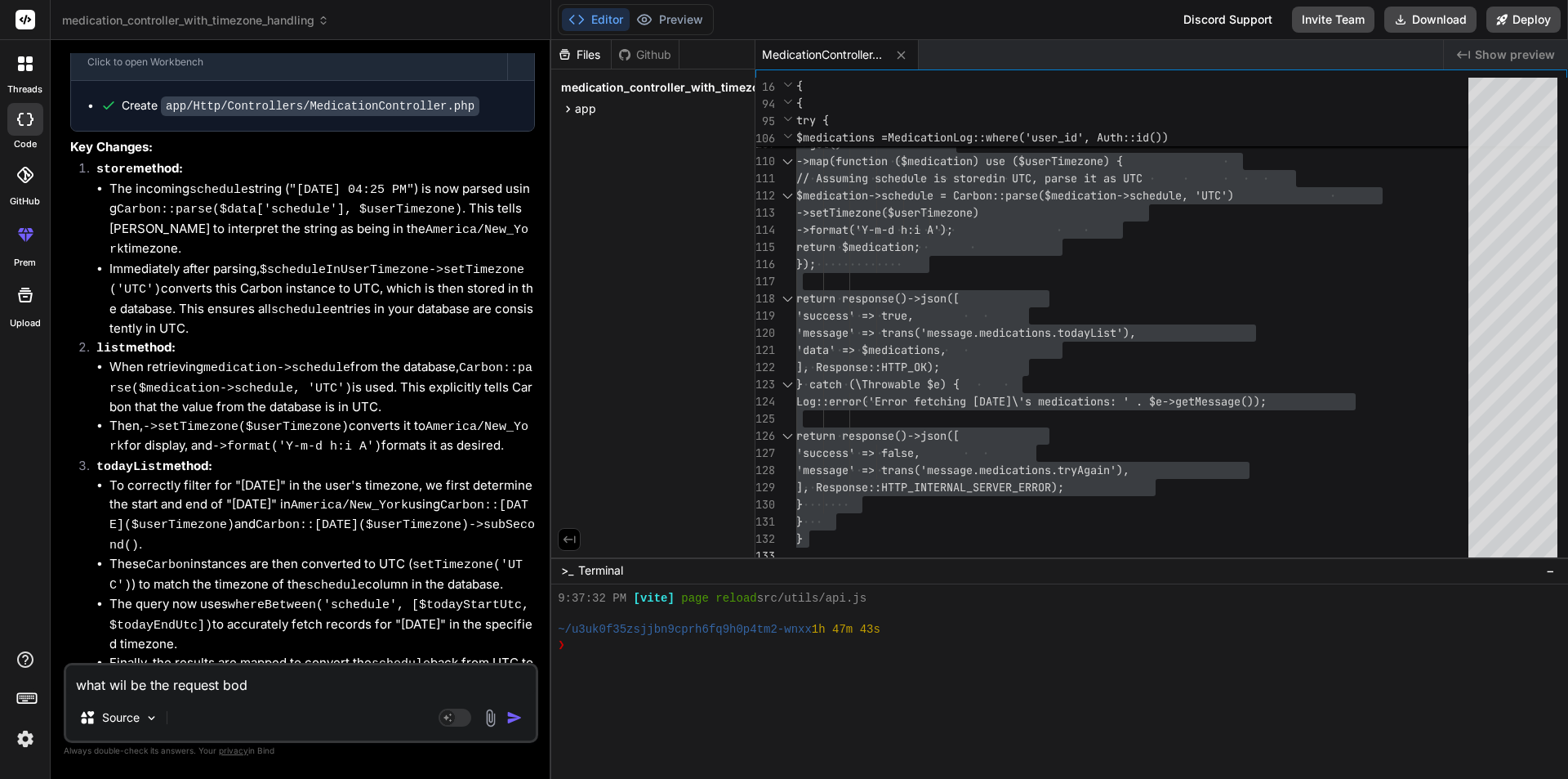
type textarea "x"
type textarea "what wil be the request body"
type textarea "x"
type textarea "what wil be the request body i"
type textarea "x"
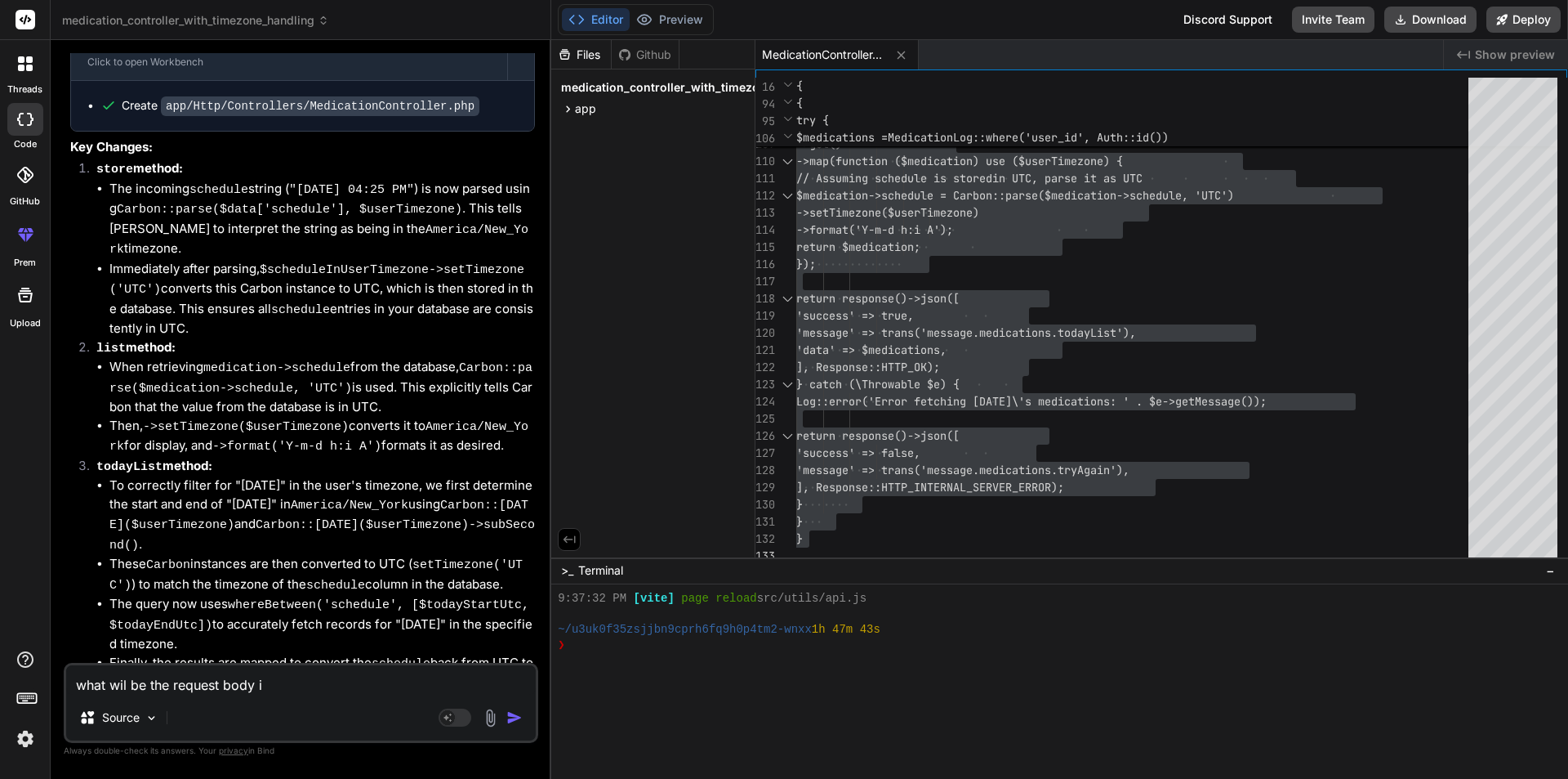
type textarea "what wil be the request body in"
type textarea "x"
type textarea "what wil be the request body in"
type textarea "x"
type textarea "what wil be the request body in t"
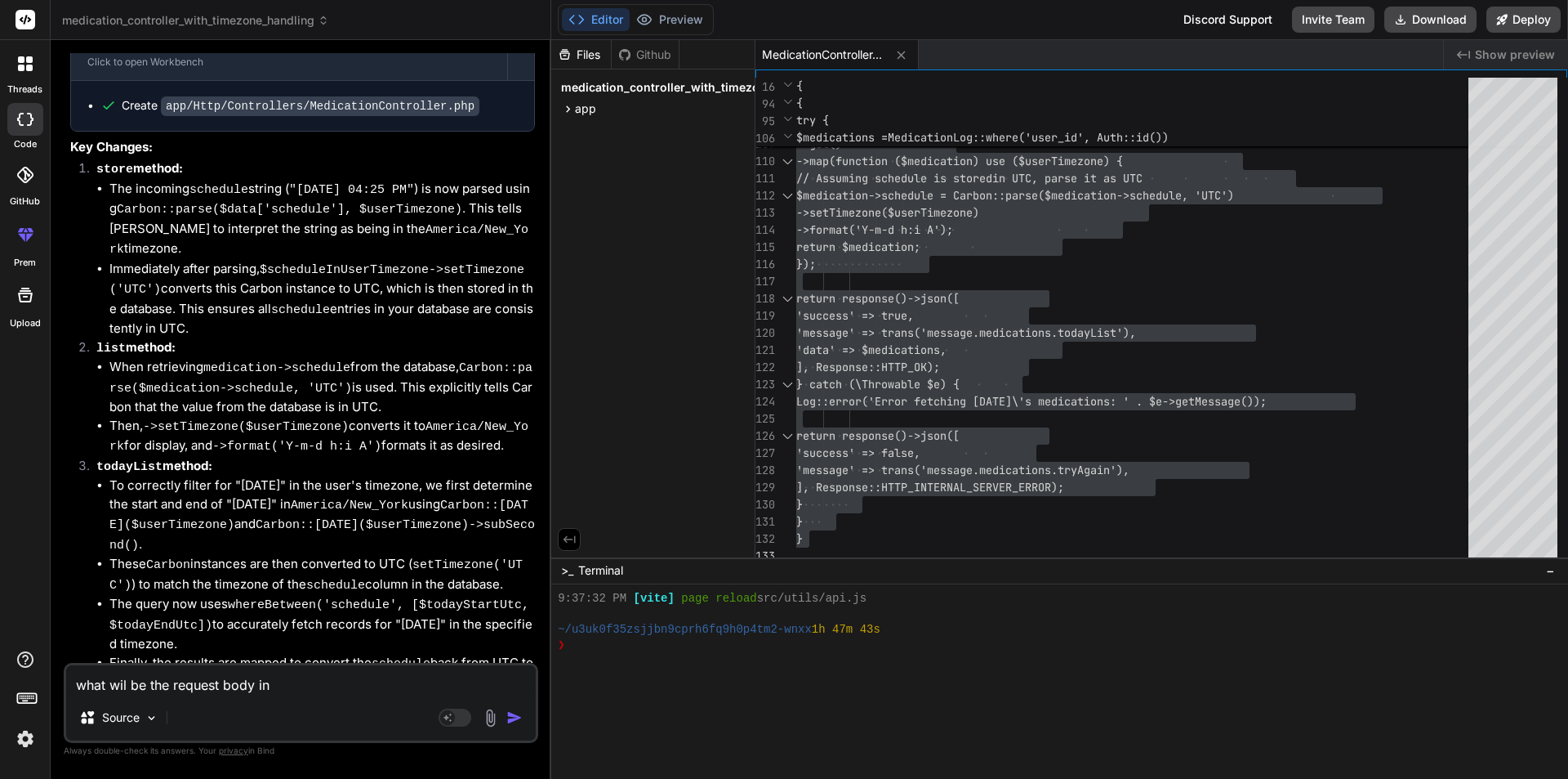
type textarea "x"
type textarea "what wil be the request body in th"
type textarea "x"
type textarea "what wil be the request body in the"
type textarea "x"
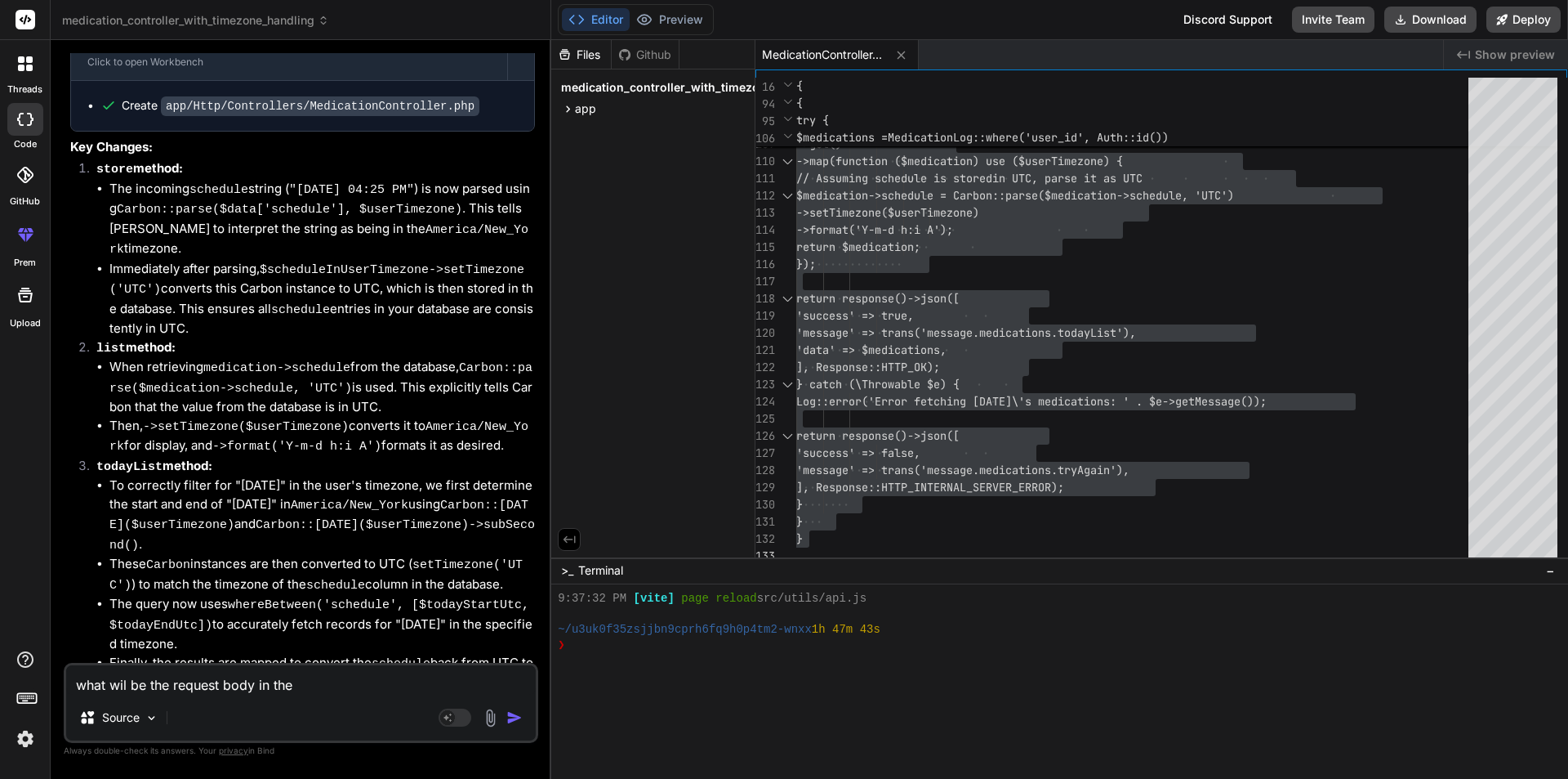
type textarea "what wil be the request body in the"
type textarea "x"
type textarea "what wil be the request body in the a"
type textarea "x"
type textarea "what wil be the request body in the ap"
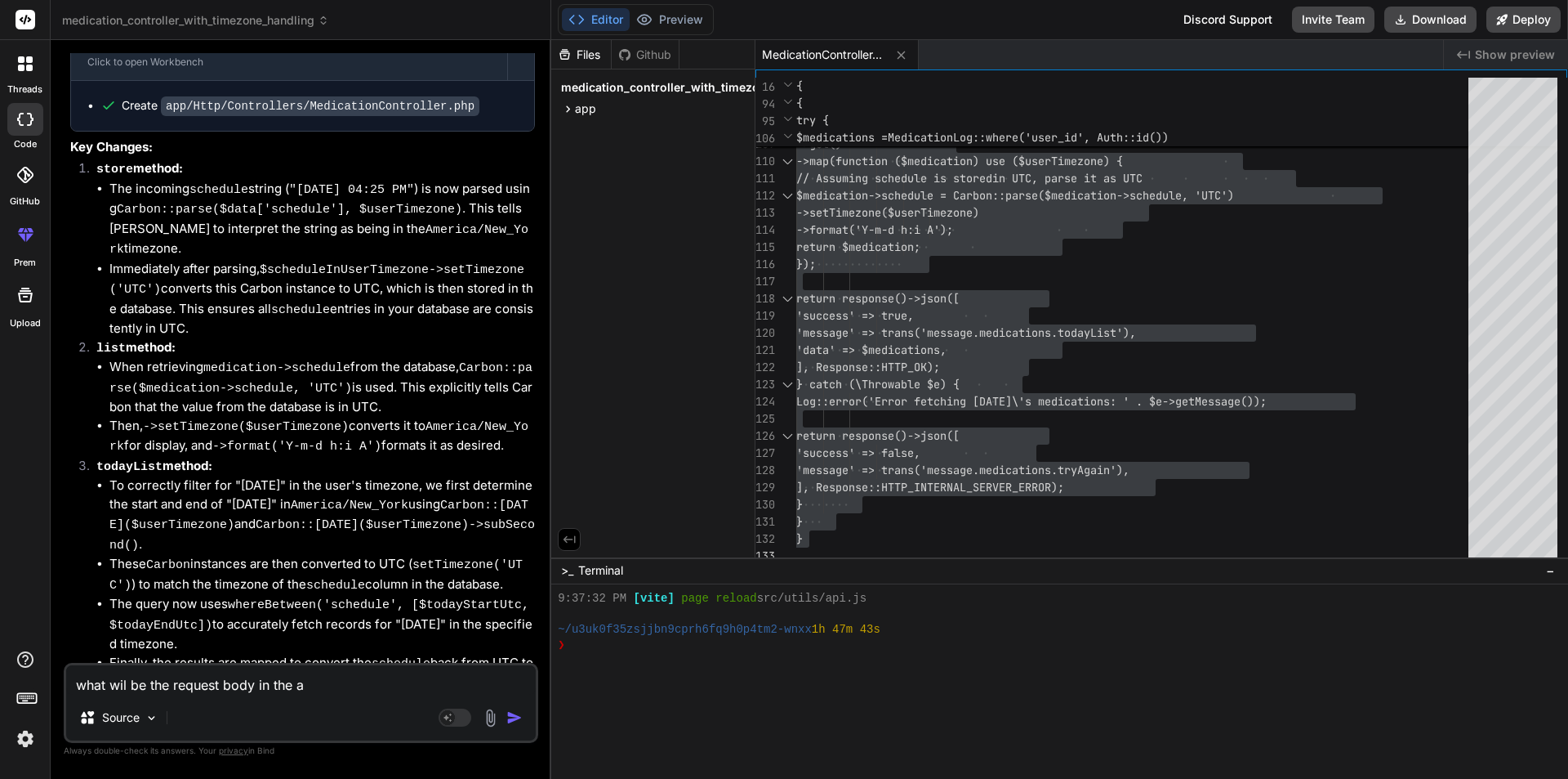
type textarea "x"
type textarea "what wil be the request body in the api"
type textarea "x"
type textarea "what wil be the request body in the api"
type textarea "x"
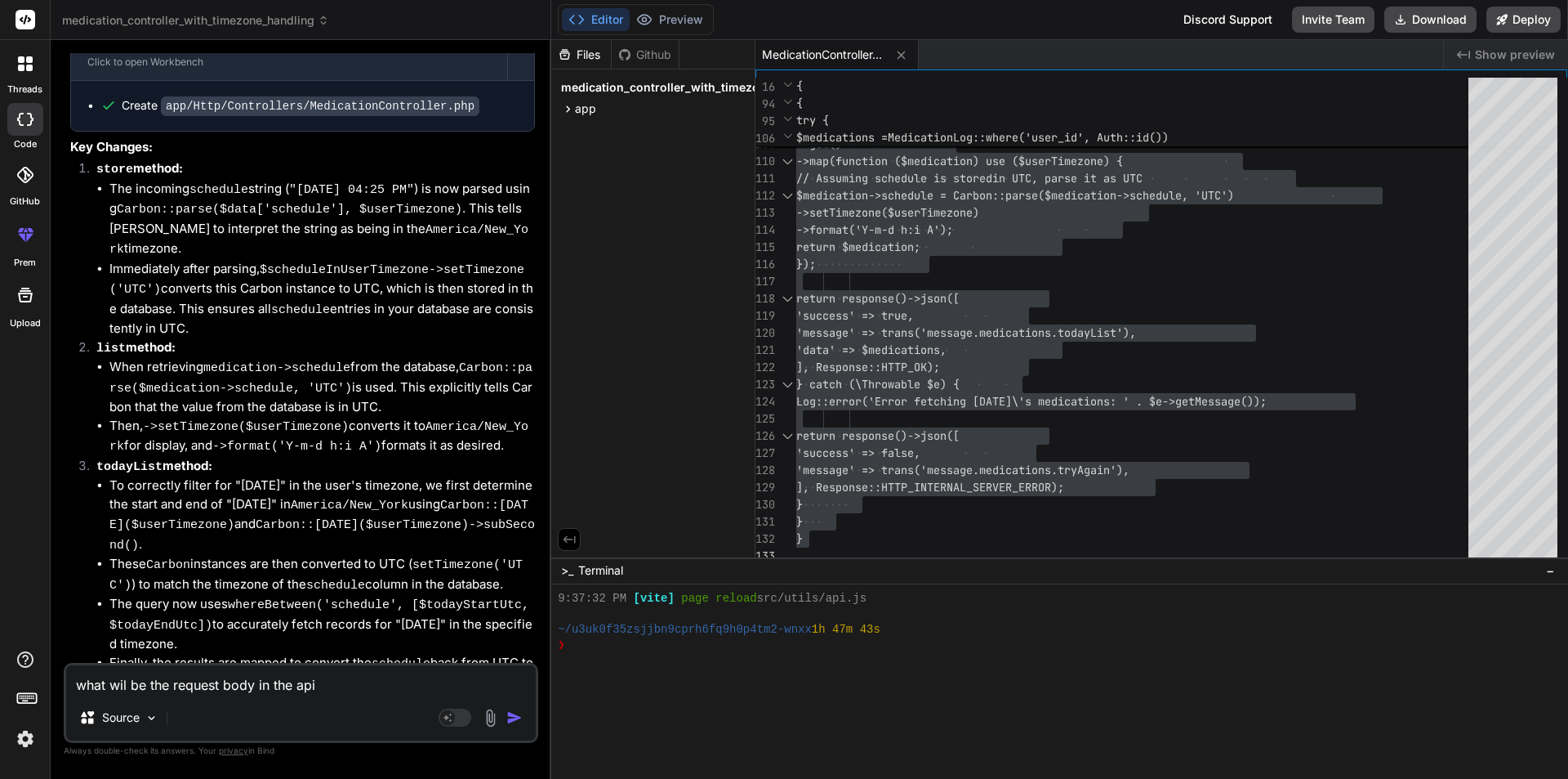
type textarea "what wil be the request body in the api f"
type textarea "x"
type textarea "what wil be the request body in the api fo"
type textarea "x"
type textarea "what wil be the request body in the api for"
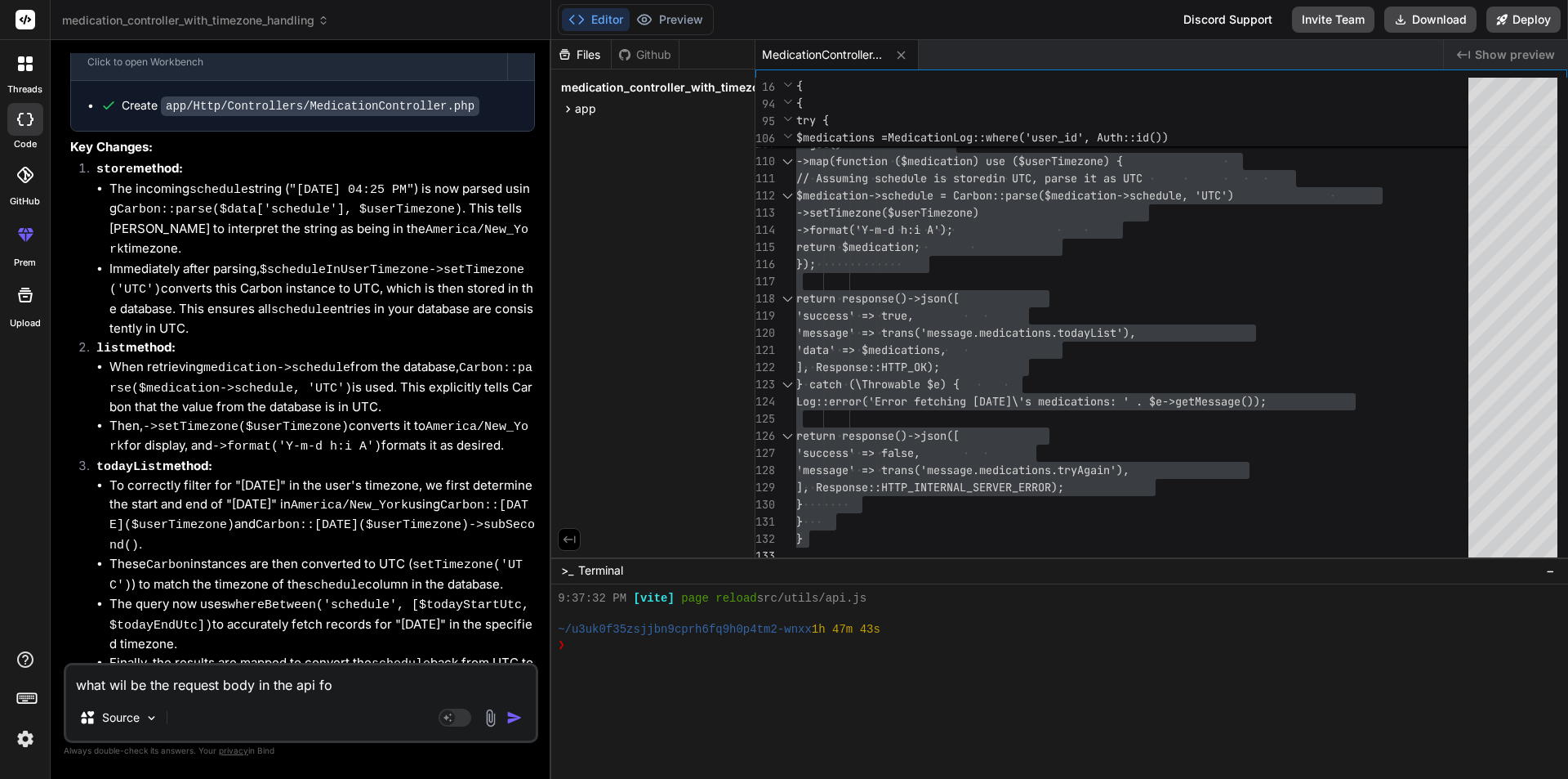
type textarea "x"
type textarea "what wil be the request body in the api for"
type textarea "x"
type textarea "what wil be the request body in the api for s"
type textarea "x"
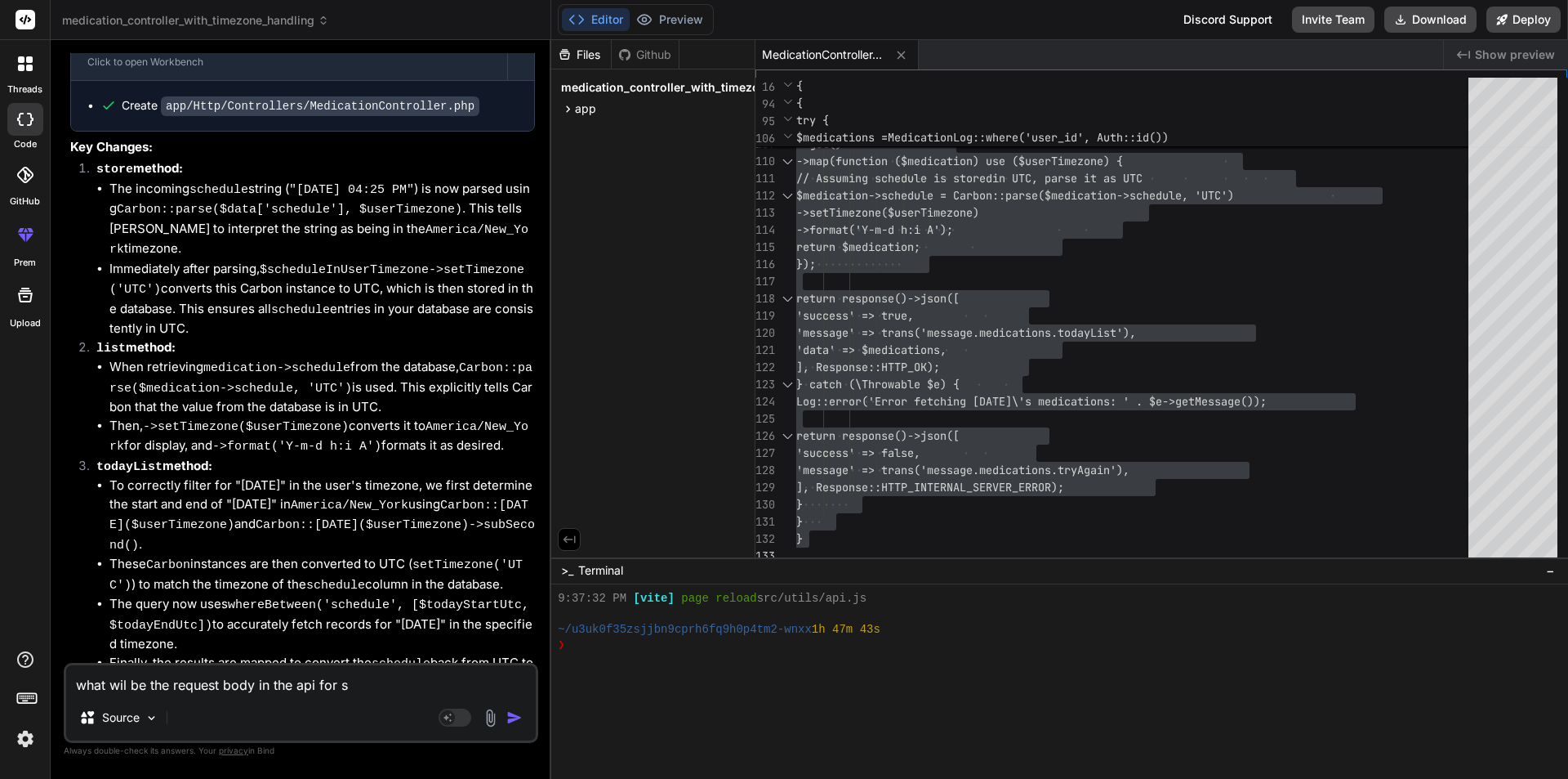
type textarea "what wil be the request body in the api for st"
type textarea "x"
type textarea "what wil be the request body in the api for sto"
type textarea "x"
type textarea "what wil be the request body in the api for stor"
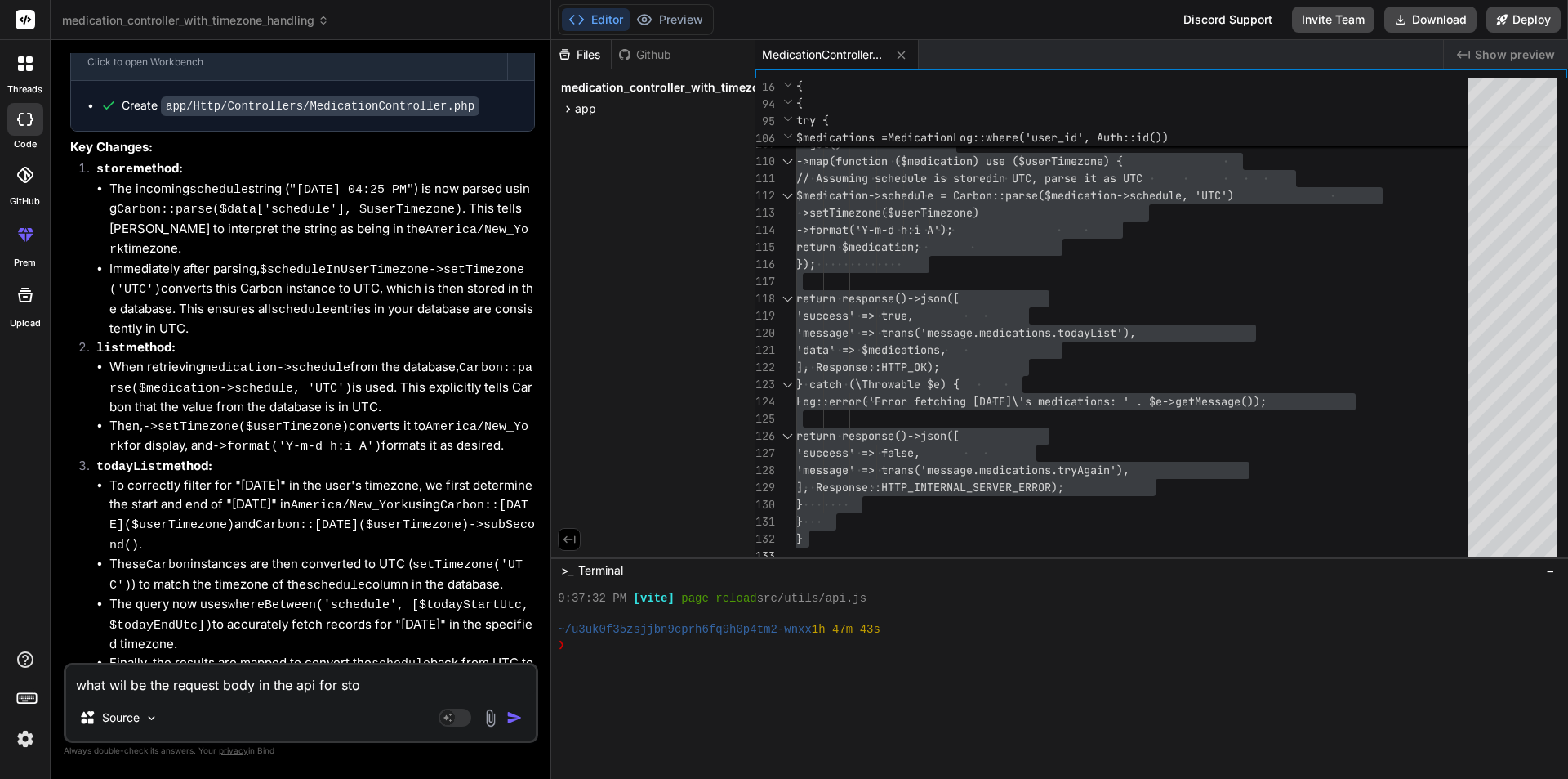
type textarea "x"
type textarea "what wil be the request body in the api for store"
type textarea "x"
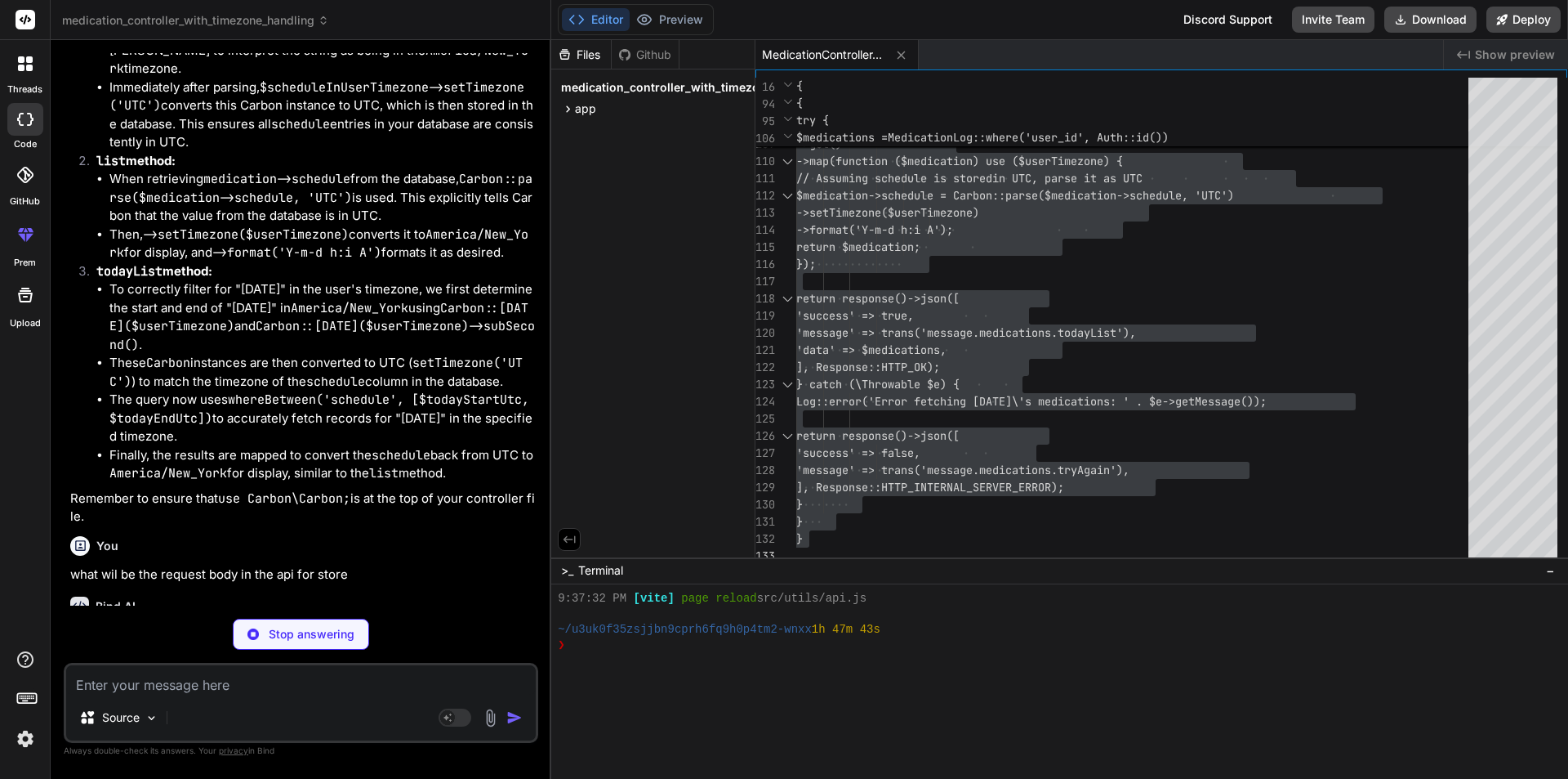
type textarea "x"
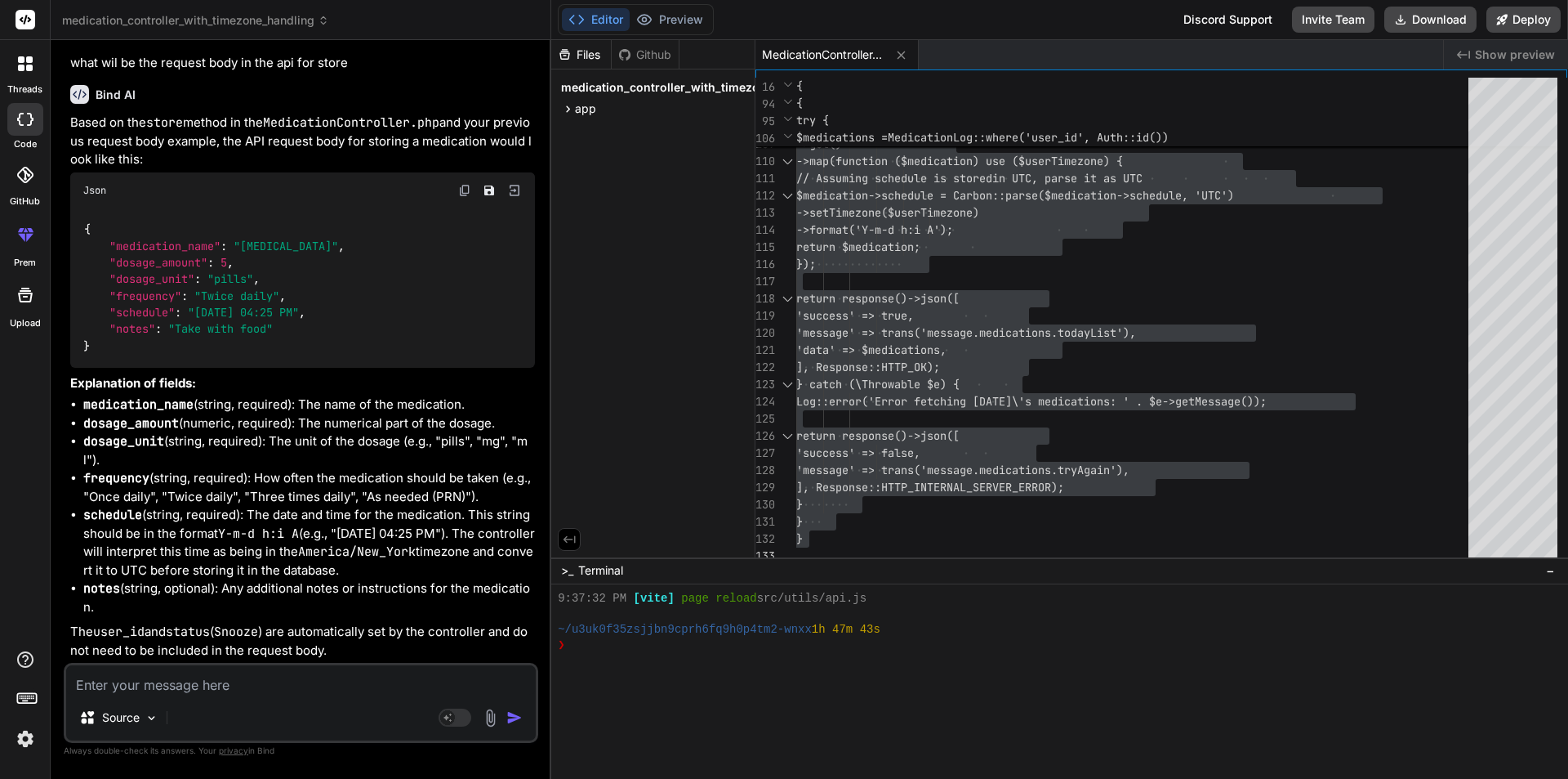
scroll to position [1434, 0]
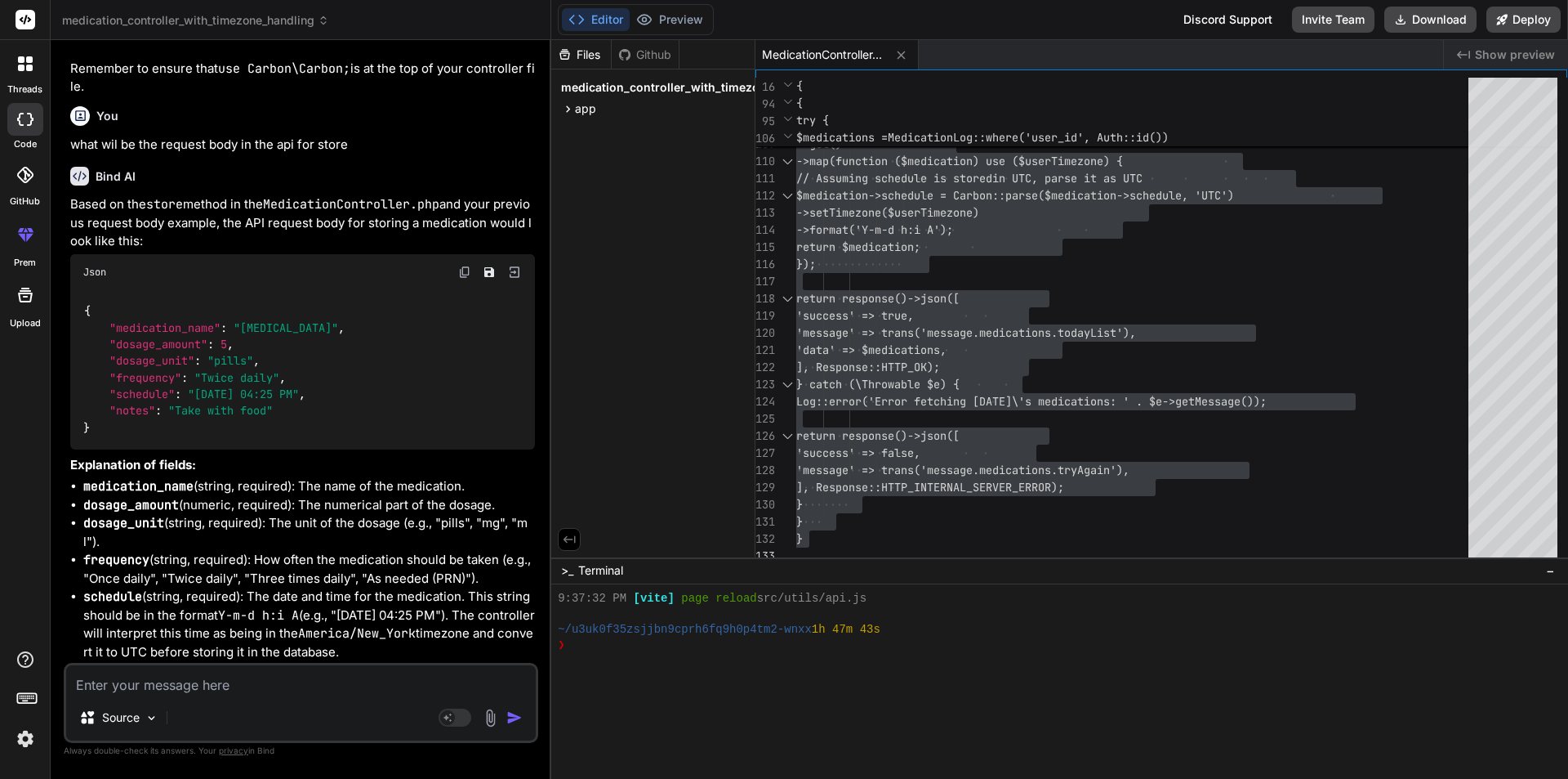
click at [392, 682] on textarea at bounding box center [301, 680] width 470 height 29
paste textarea "// Convert these boundaries to UTC for database query $todayStartUtc = $todaySt…"
type textarea "// Convert these boundaries to UTC for database query $todayStartUtc = $todaySt…"
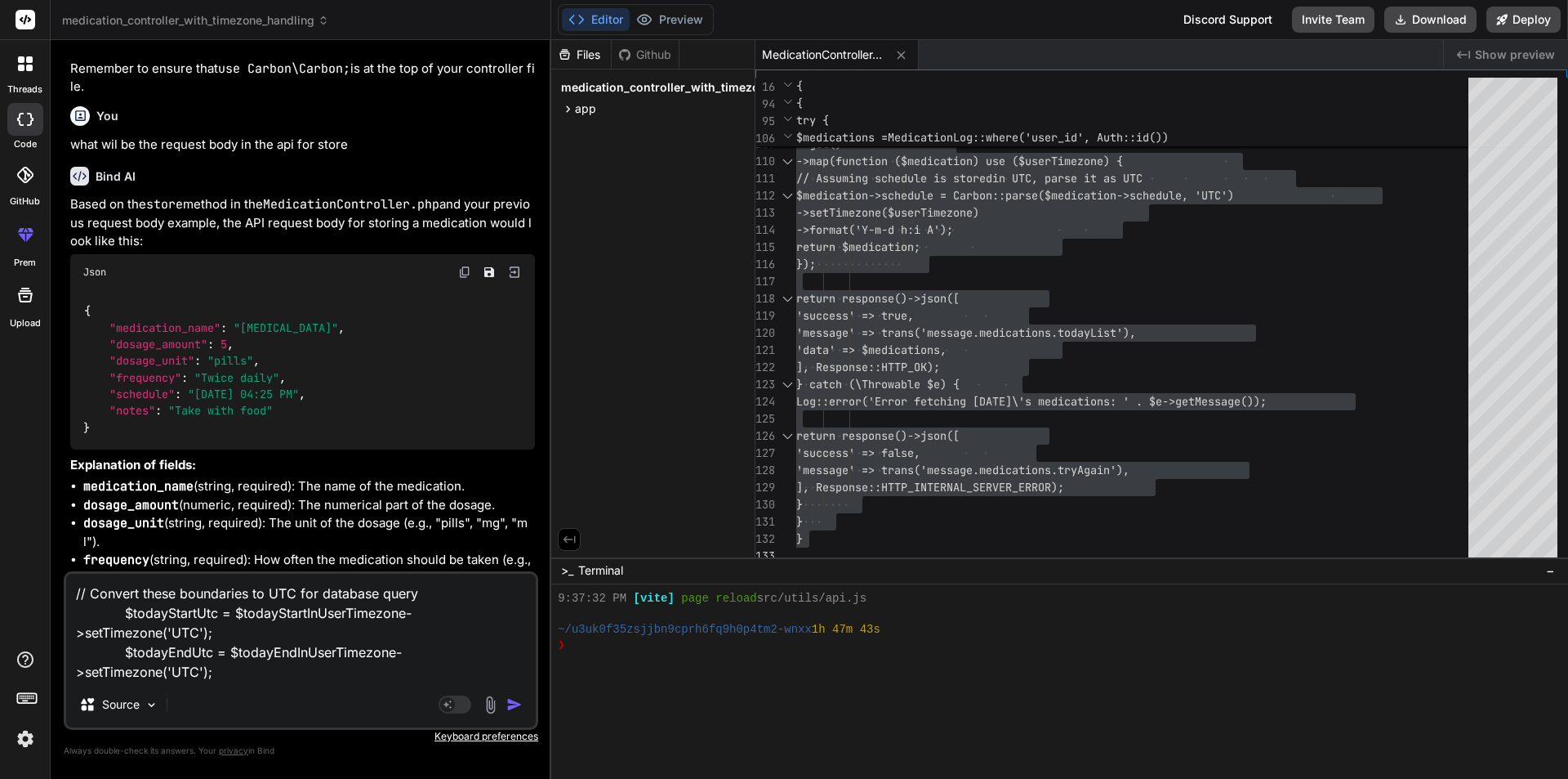
type textarea "x"
type textarea "// Convert these boundaries to UTC for database query $todayStartUtc = $todaySt…"
type textarea "x"
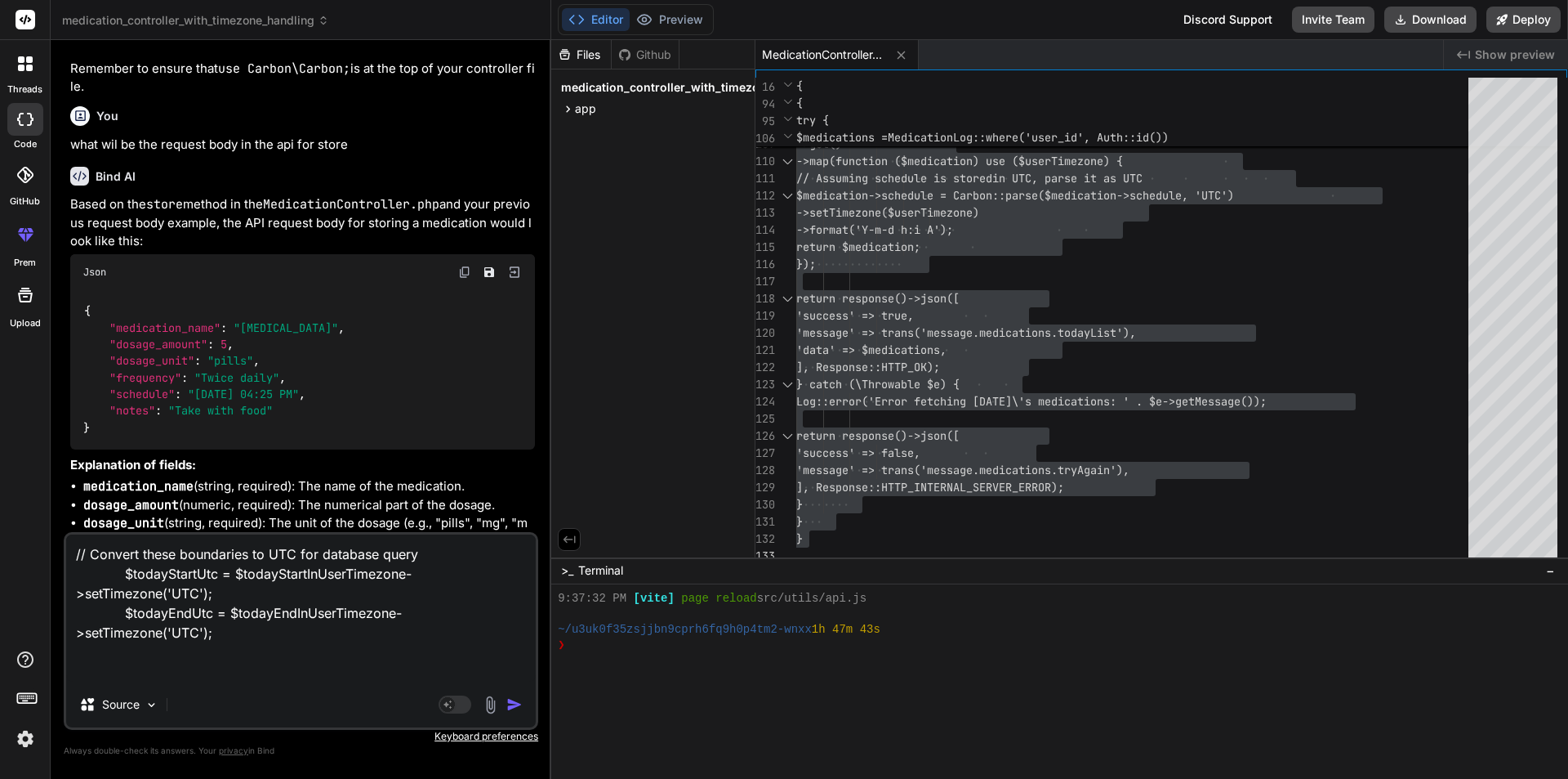
type textarea "// Convert these boundaries to UTC for database query $todayStartUtc = $todaySt…"
type textarea "x"
type textarea "// Convert these boundaries to UTC for database query $todayStartUtc = $todaySt…"
type textarea "x"
type textarea "// Convert these boundaries to UTC for database query $todayStartUtc = $todaySt…"
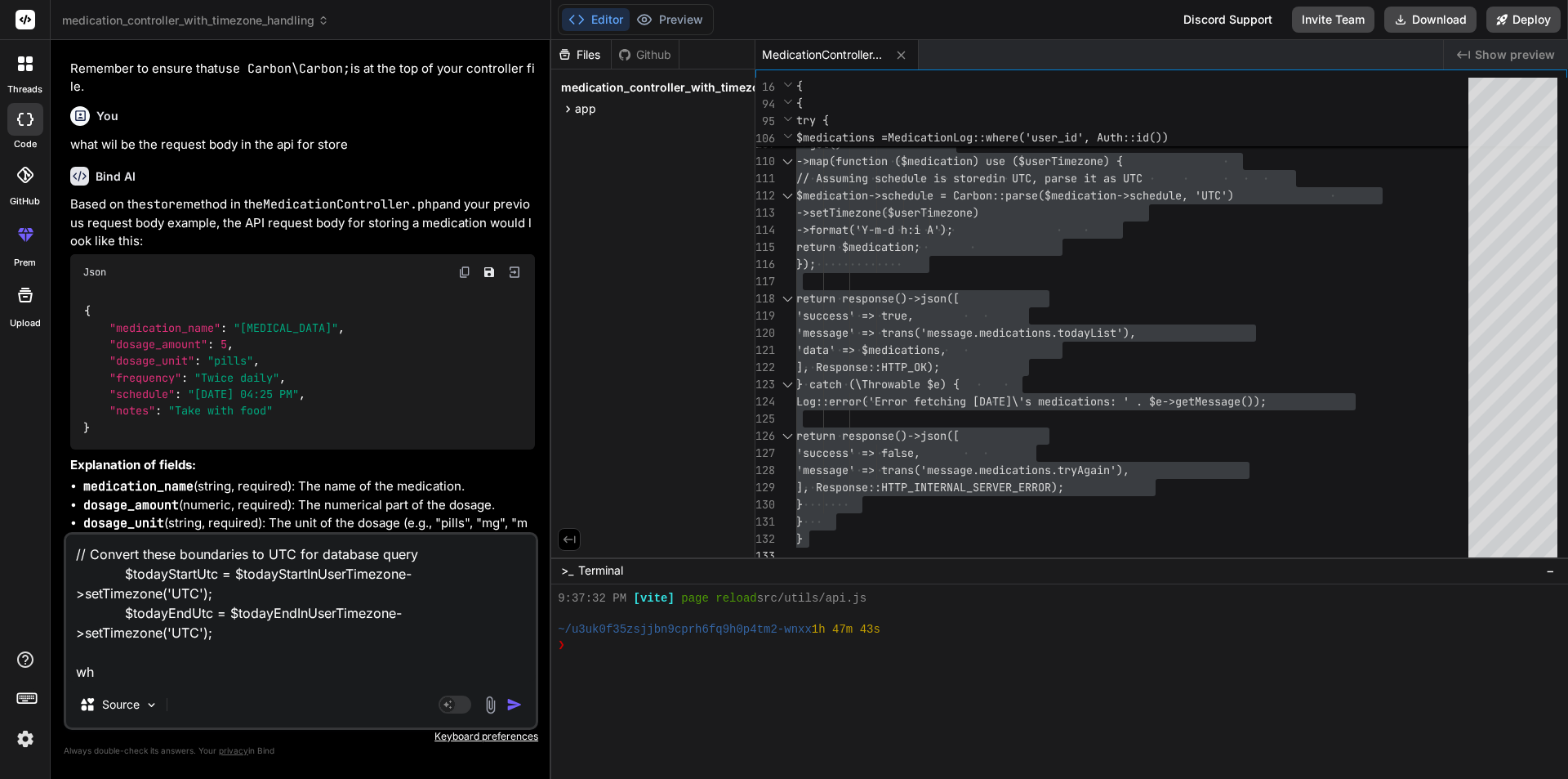
type textarea "x"
type textarea "// Convert these boundaries to UTC for database query $todayStartUtc = $todaySt…"
type textarea "x"
type textarea "// Convert these boundaries to UTC for database query $todayStartUtc = $todaySt…"
type textarea "x"
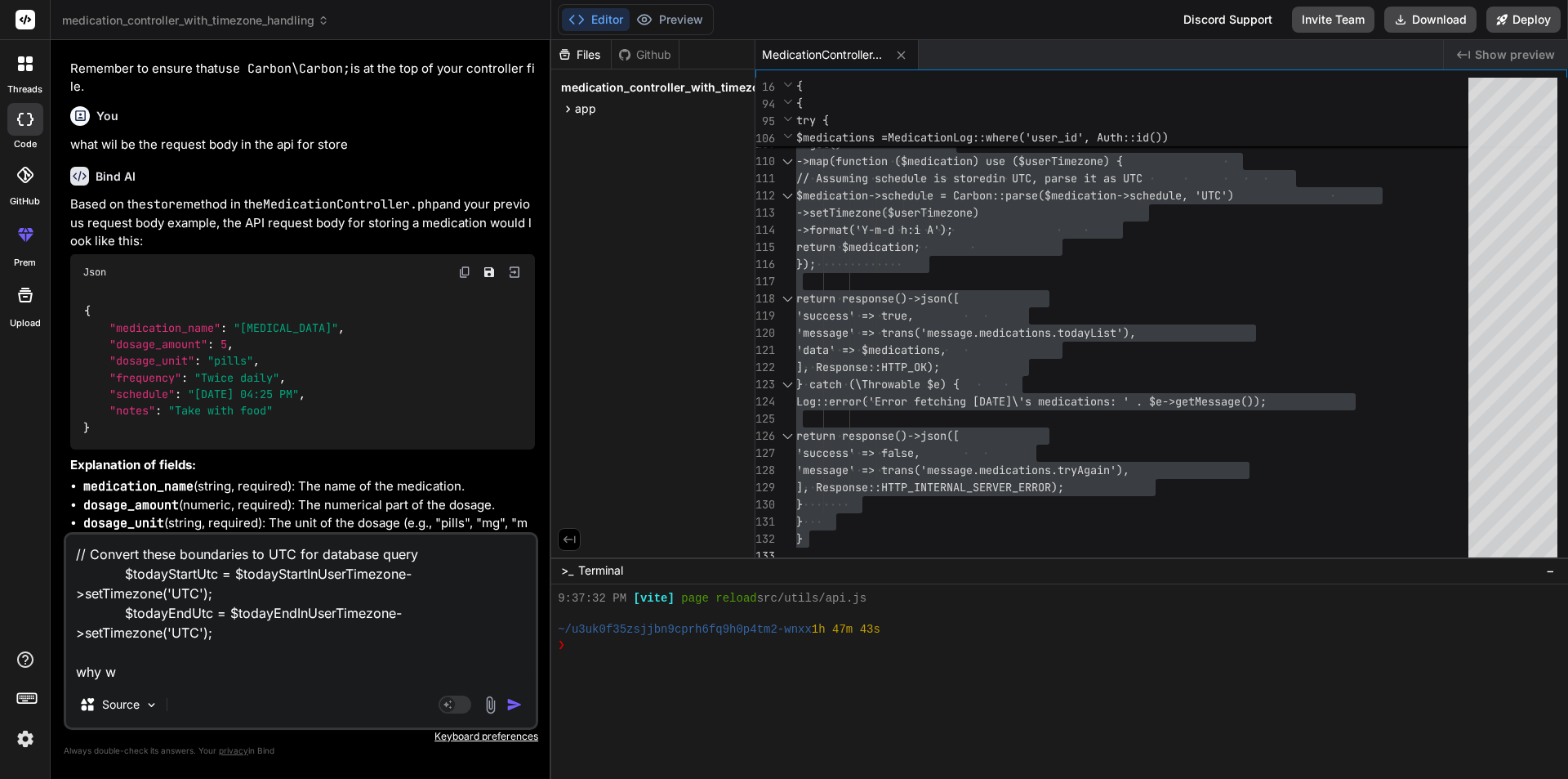
type textarea "// Convert these boundaries to UTC for database query $todayStartUtc = $todaySt…"
type textarea "x"
type textarea "// Convert these boundaries to UTC for database query $todayStartUtc = $todaySt…"
type textarea "x"
type textarea "// Convert these boundaries to UTC for database query $todayStartUtc = $todaySt…"
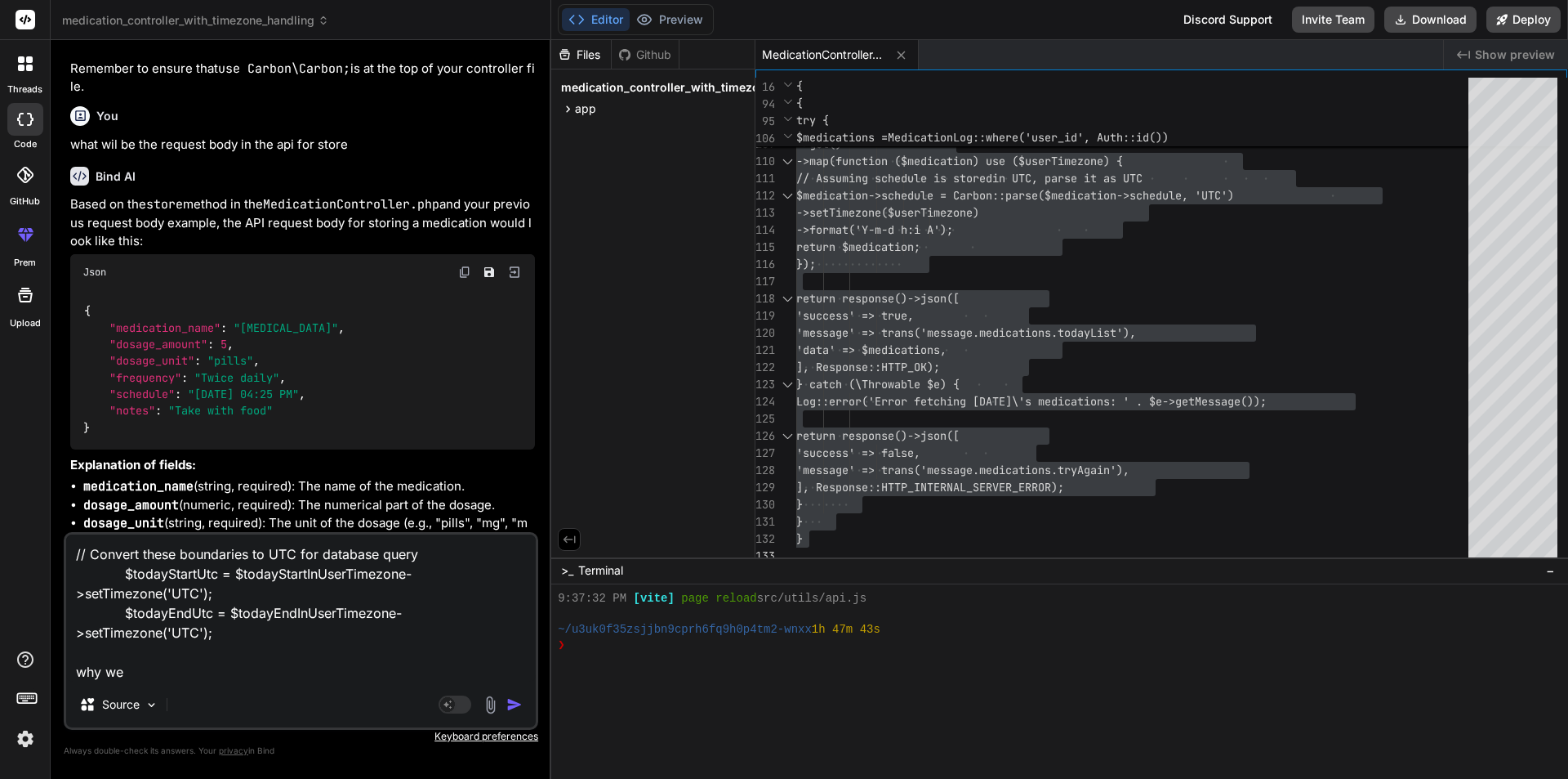
type textarea "x"
type textarea "// Convert these boundaries to UTC for database query $todayStartUtc = $todaySt…"
type textarea "x"
type textarea "// Convert these boundaries to UTC for database query $todayStartUtc = $todaySt…"
type textarea "x"
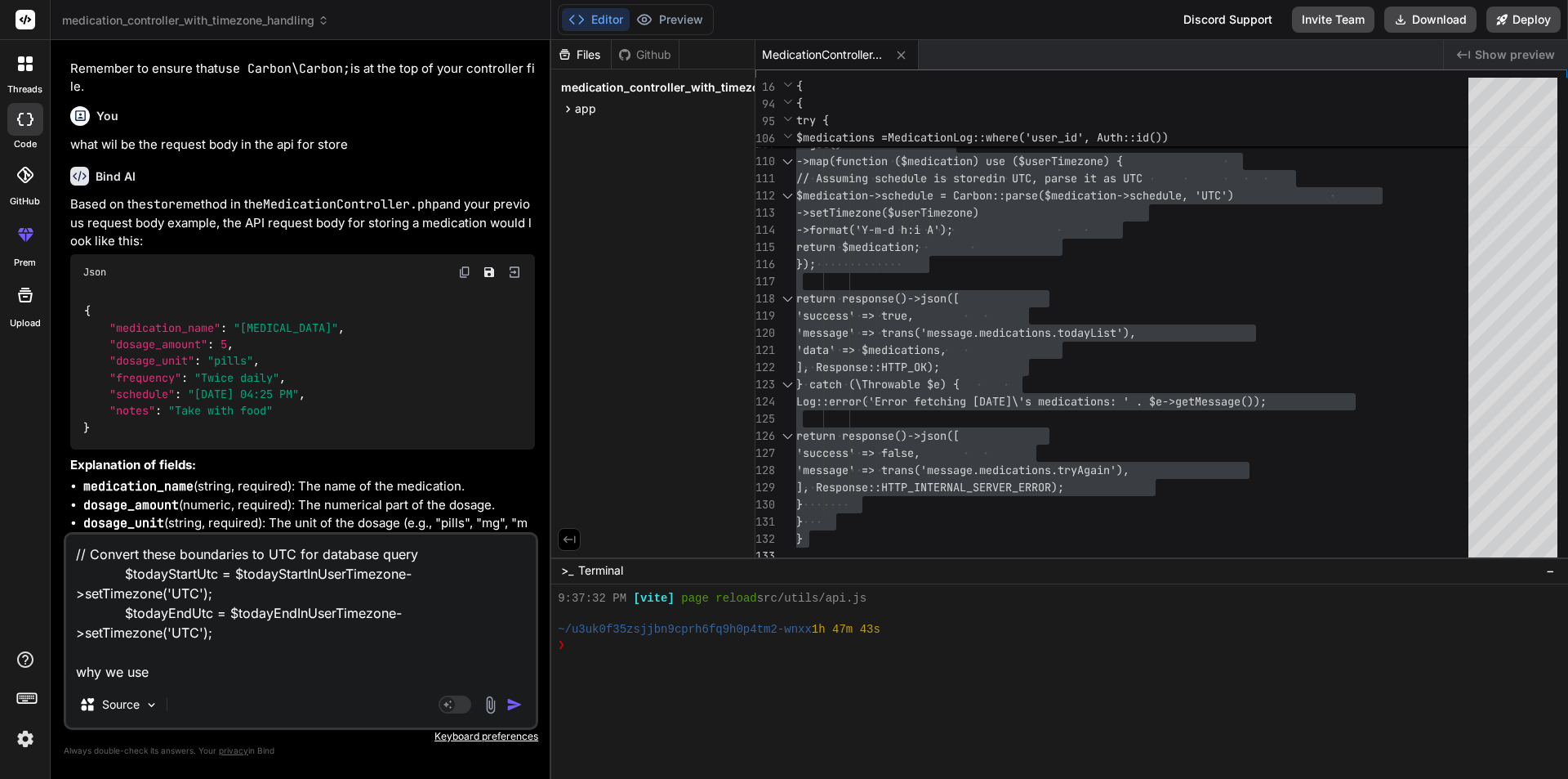
type textarea "// Convert these boundaries to UTC for database query $todayStartUtc = $todaySt…"
type textarea "x"
type textarea "// Convert these boundaries to UTC for database query $todayStartUtc = $todaySt…"
type textarea "x"
type textarea "// Convert these boundaries to UTC for database query $todayStartUtc = $todaySt…"
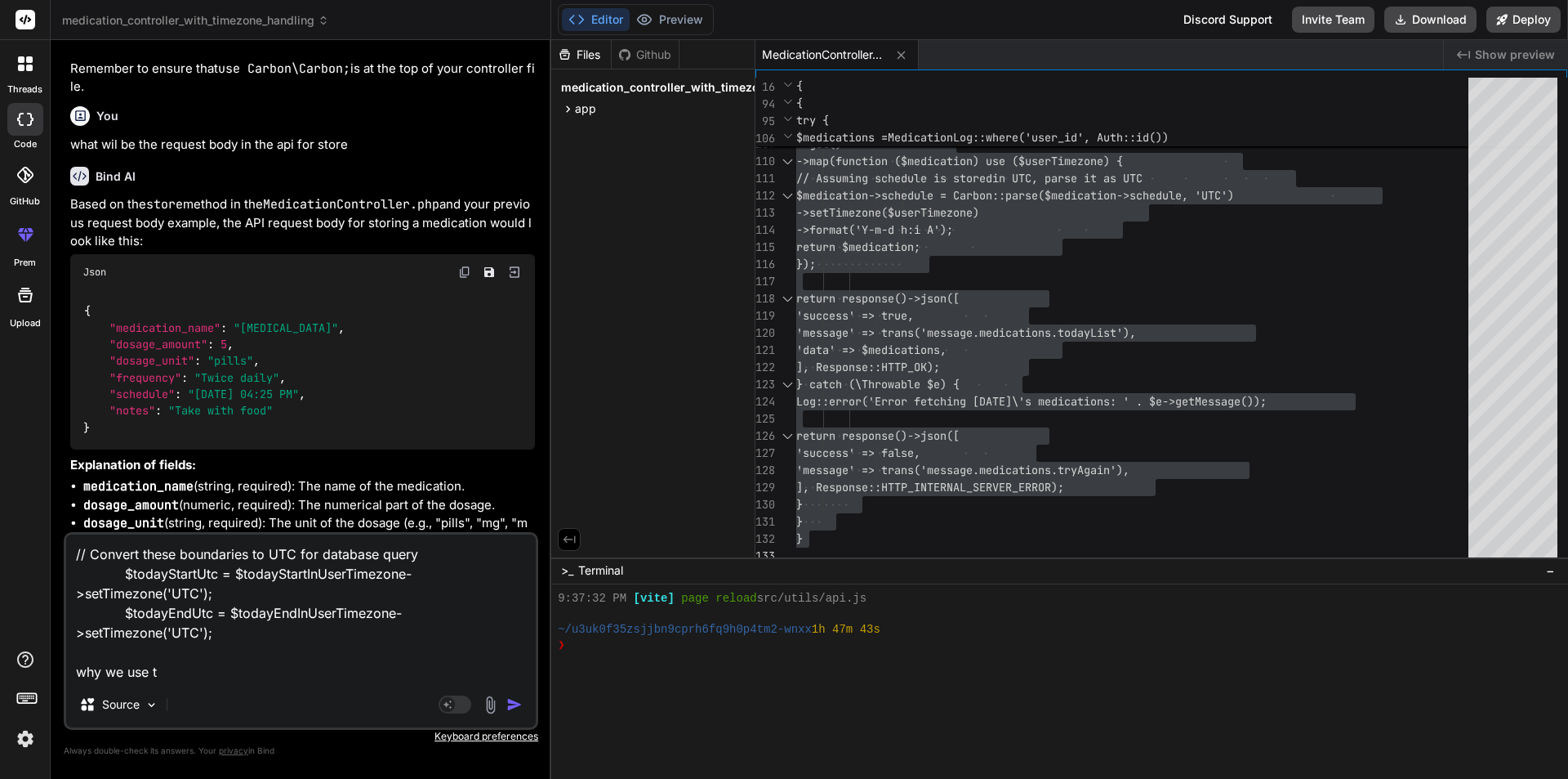
type textarea "x"
type textarea "// Convert these boundaries to UTC for database query $todayStartUtc = $todaySt…"
type textarea "x"
type textarea "// Convert these boundaries to UTC for database query $todayStartUtc = $todaySt…"
type textarea "x"
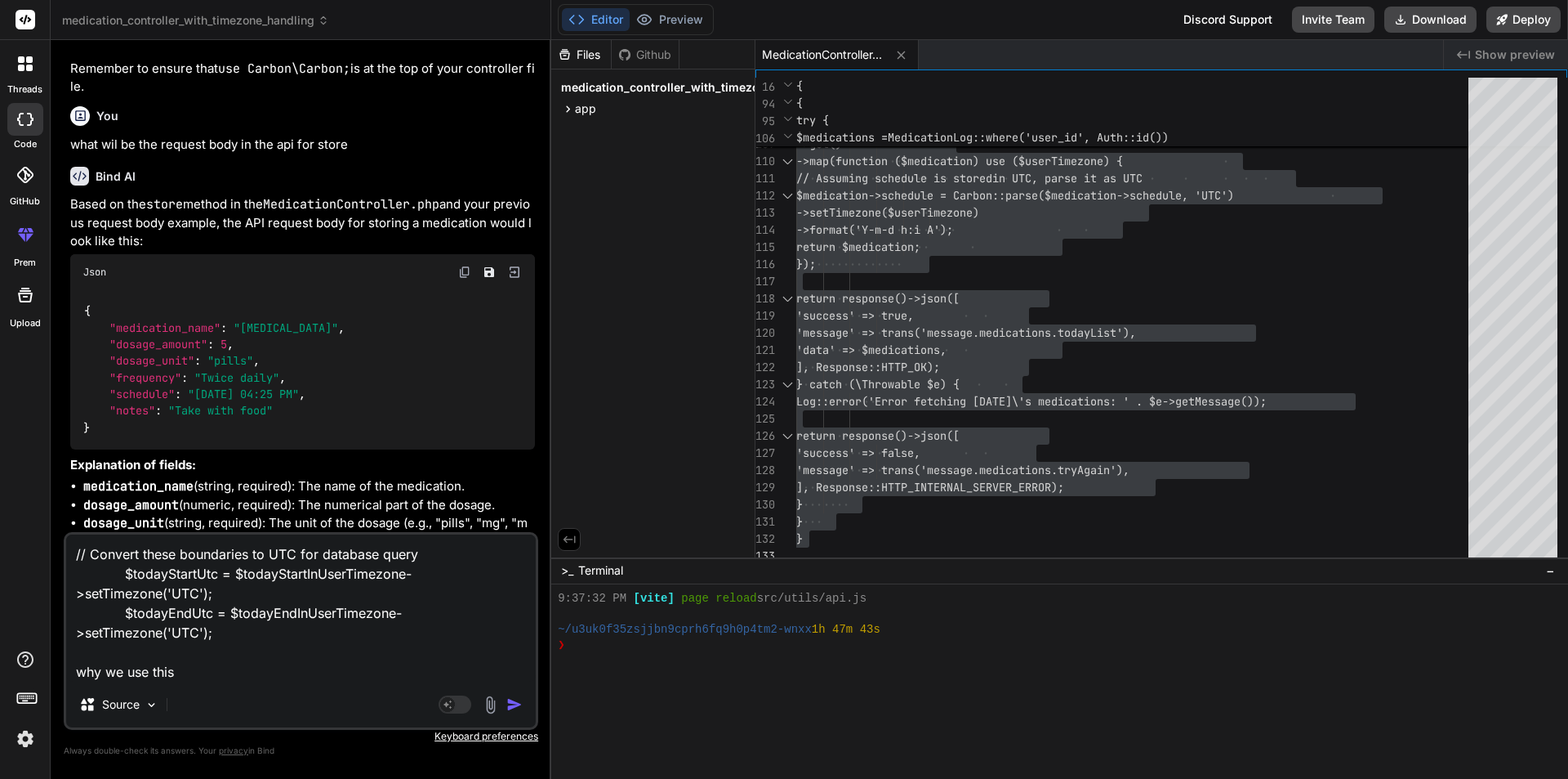
type textarea "// Convert these boundaries to UTC for database query $todayStartUtc = $todaySt…"
type textarea "x"
type textarea "// Convert these boundaries to UTC for database query $todayStartUtc = $todaySt…"
click at [22, 74] on div at bounding box center [25, 64] width 34 height 34
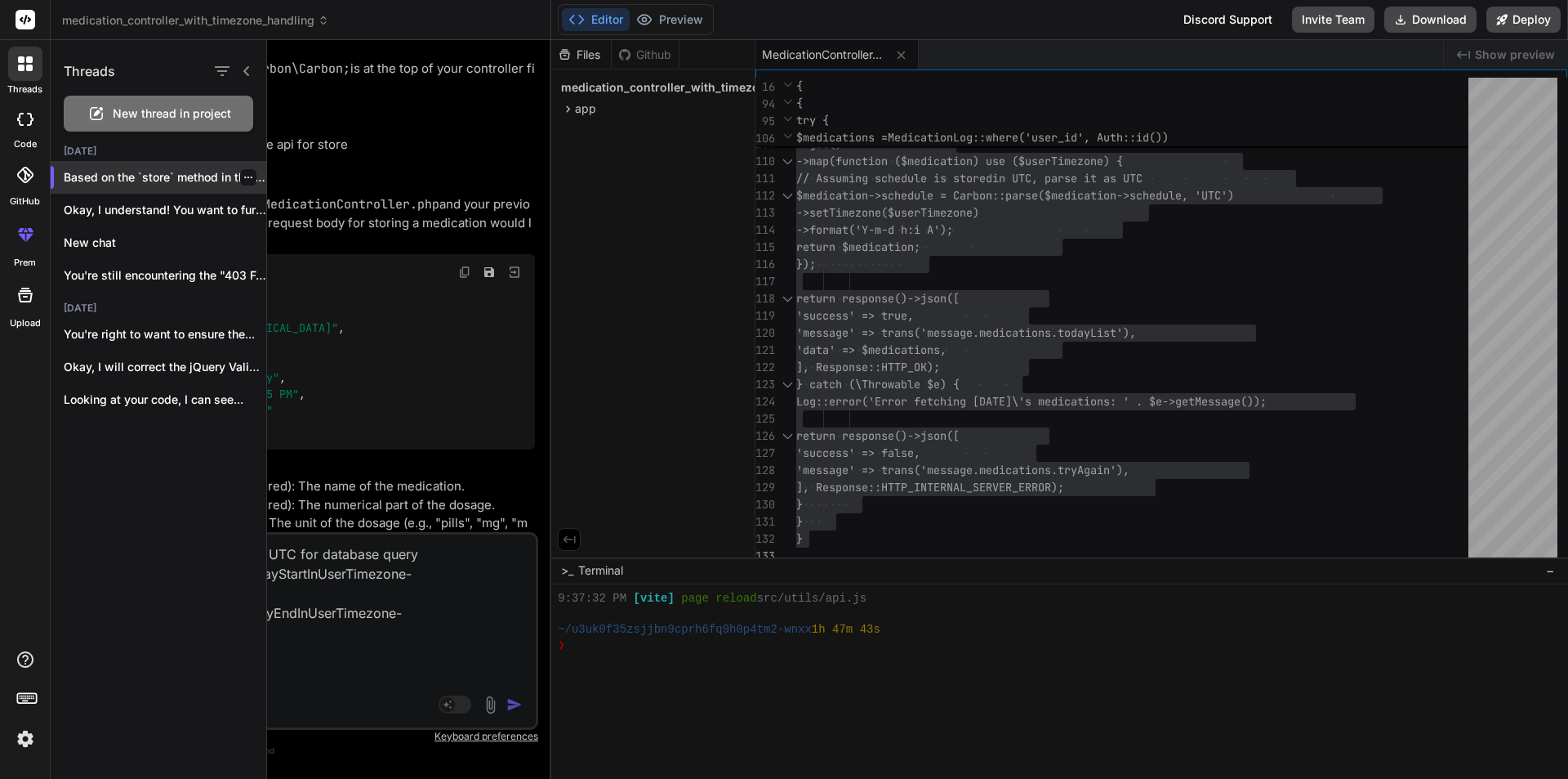
click at [255, 182] on p "Based on the `store` method in the `Medi..." at bounding box center [165, 178] width 203 height 16
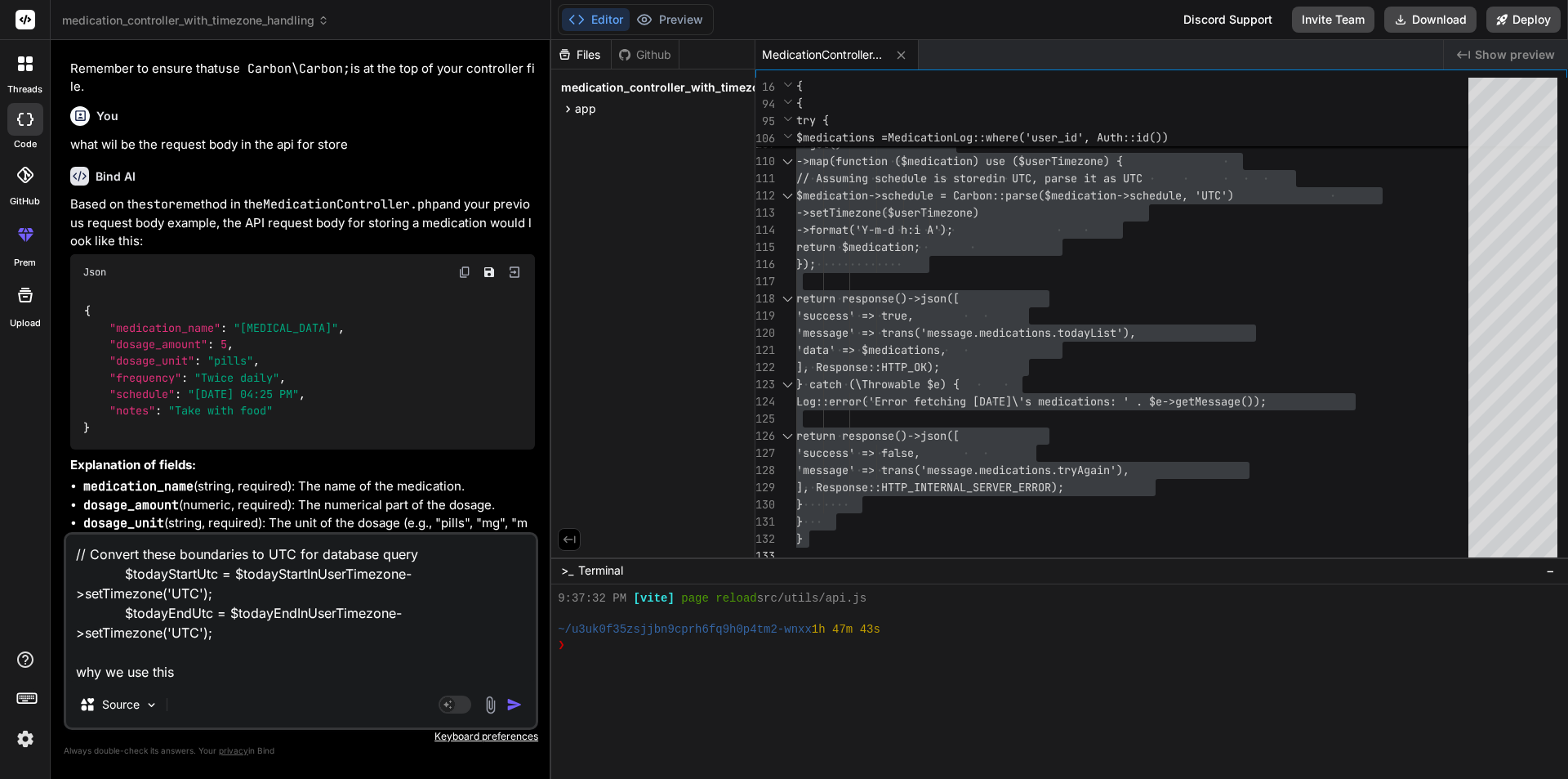
click at [31, 78] on div at bounding box center [25, 64] width 34 height 34
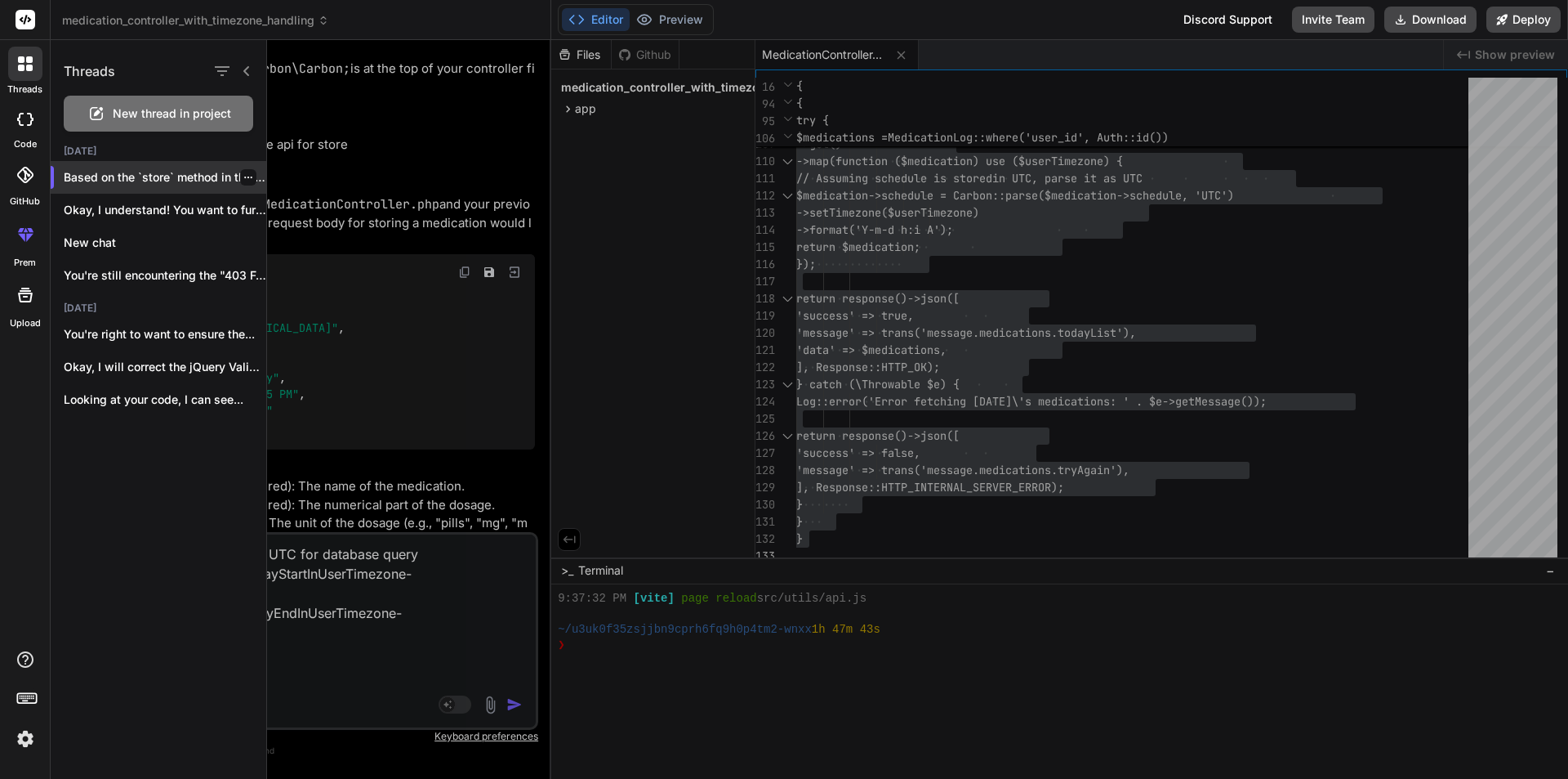
click at [241, 182] on div at bounding box center [249, 178] width 16 height 16
click at [244, 179] on icon "button" at bounding box center [249, 178] width 10 height 10
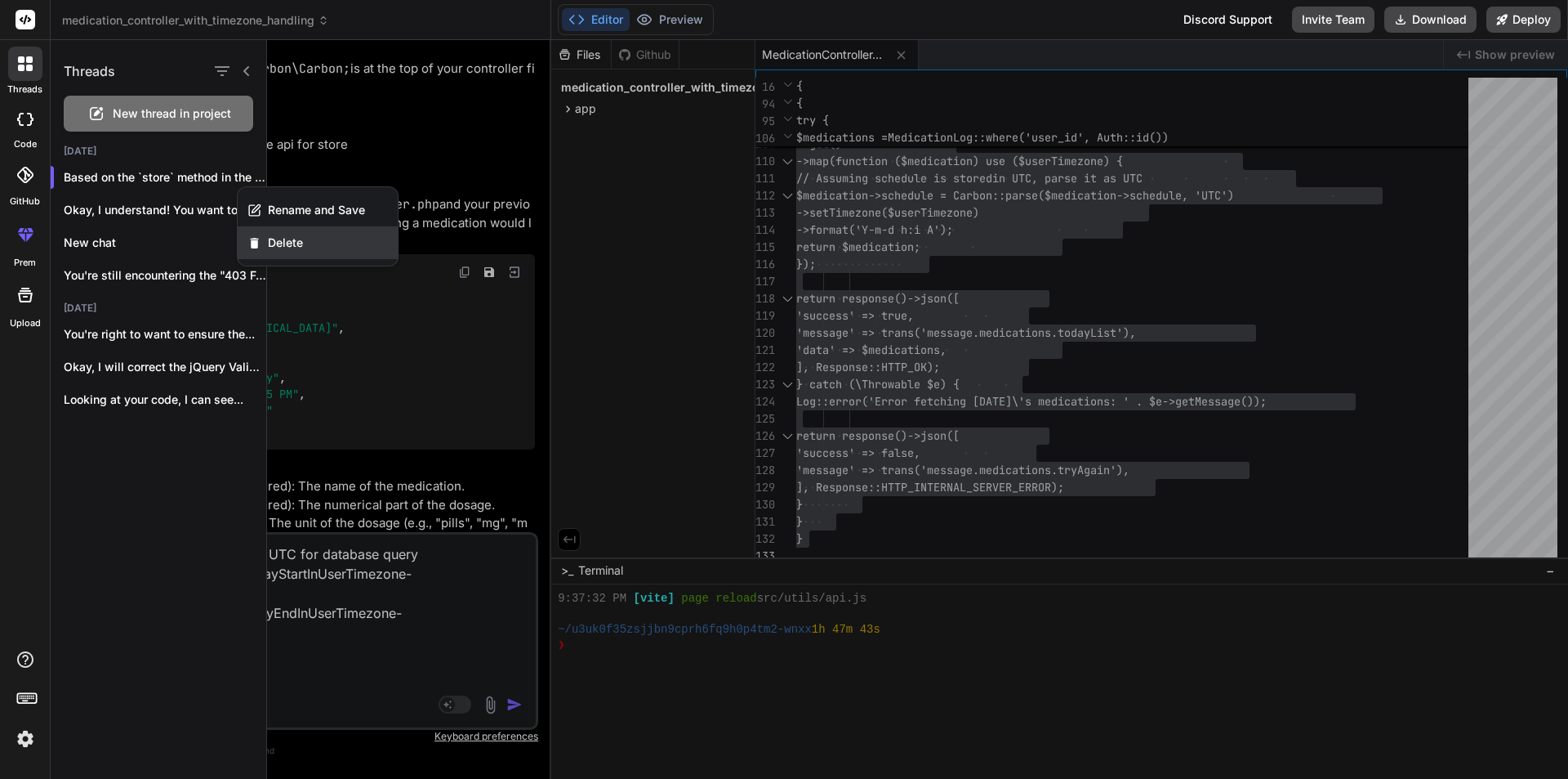
click at [262, 235] on div "Delete" at bounding box center [318, 243] width 160 height 33
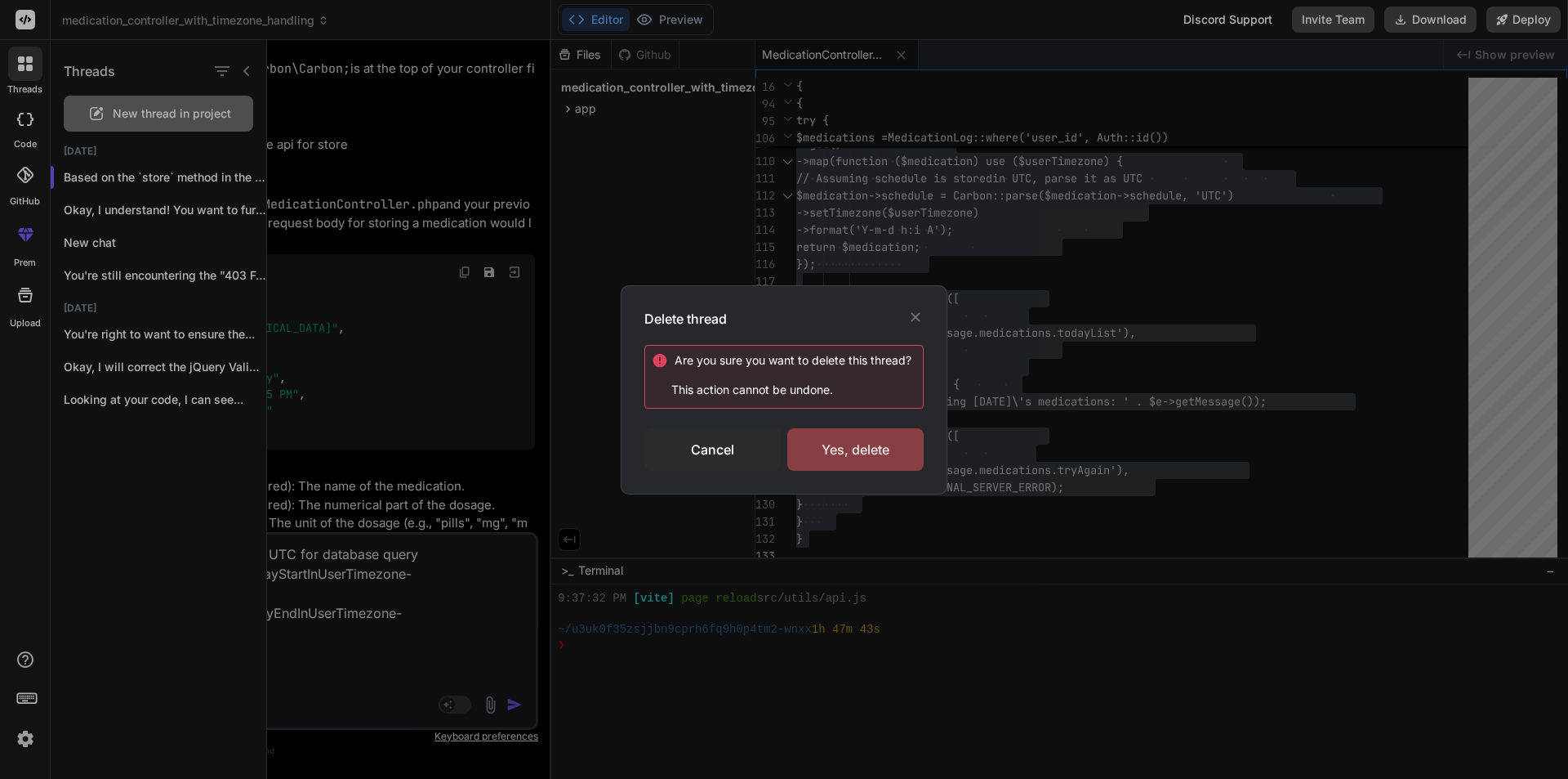
click at [822, 447] on div "Yes, delete" at bounding box center [856, 449] width 137 height 43
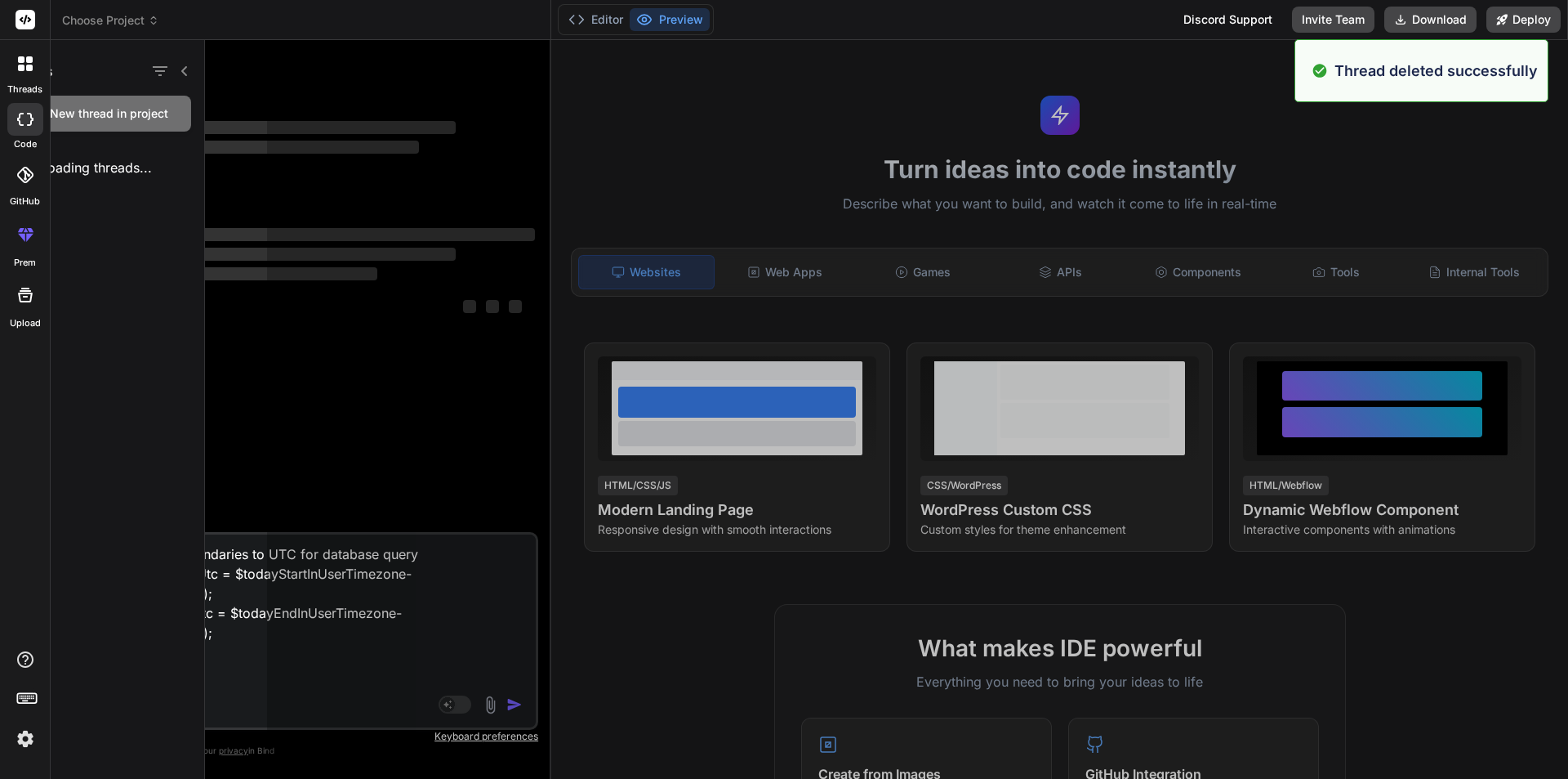
scroll to position [0, 0]
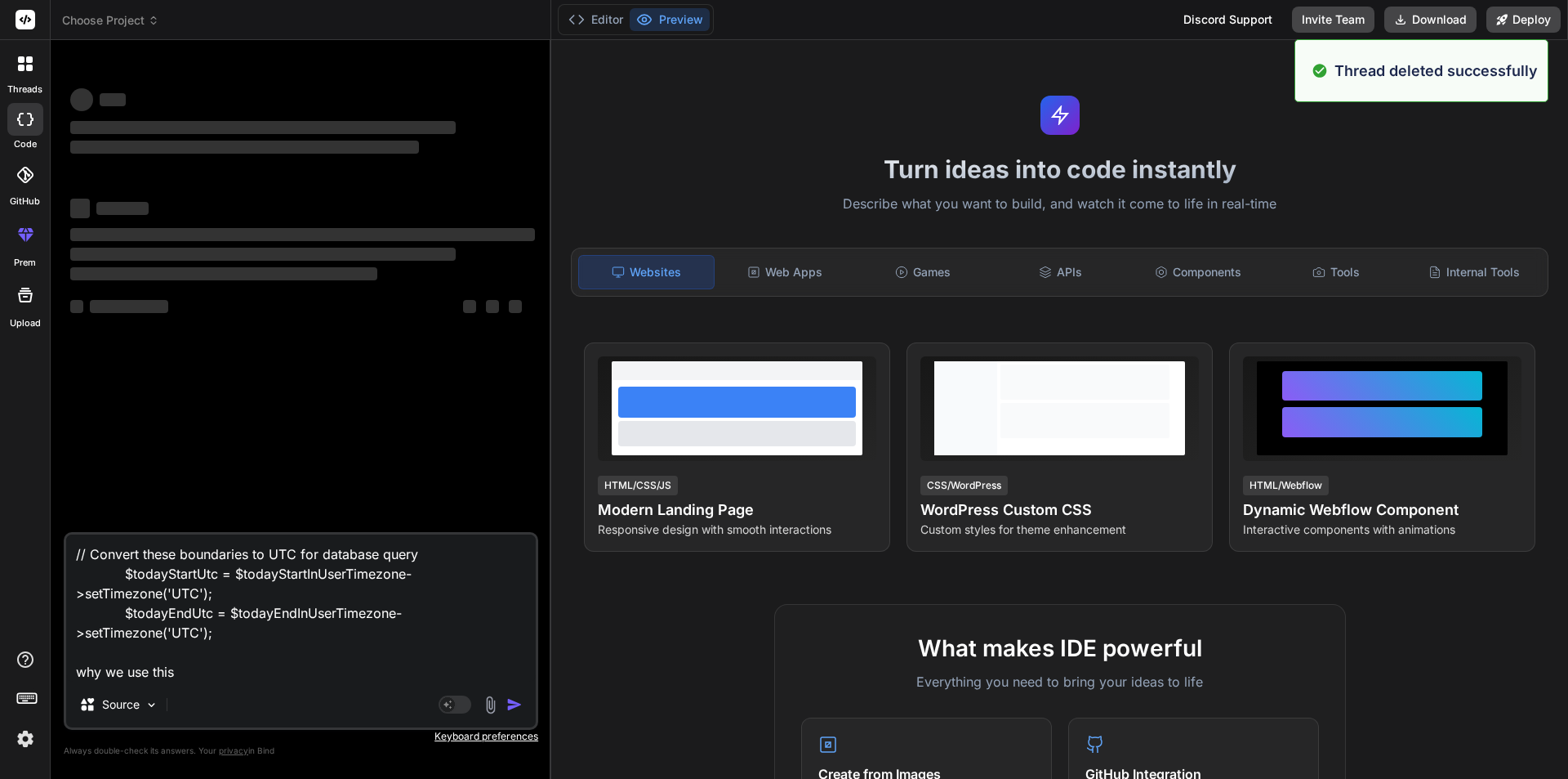
type textarea "x"
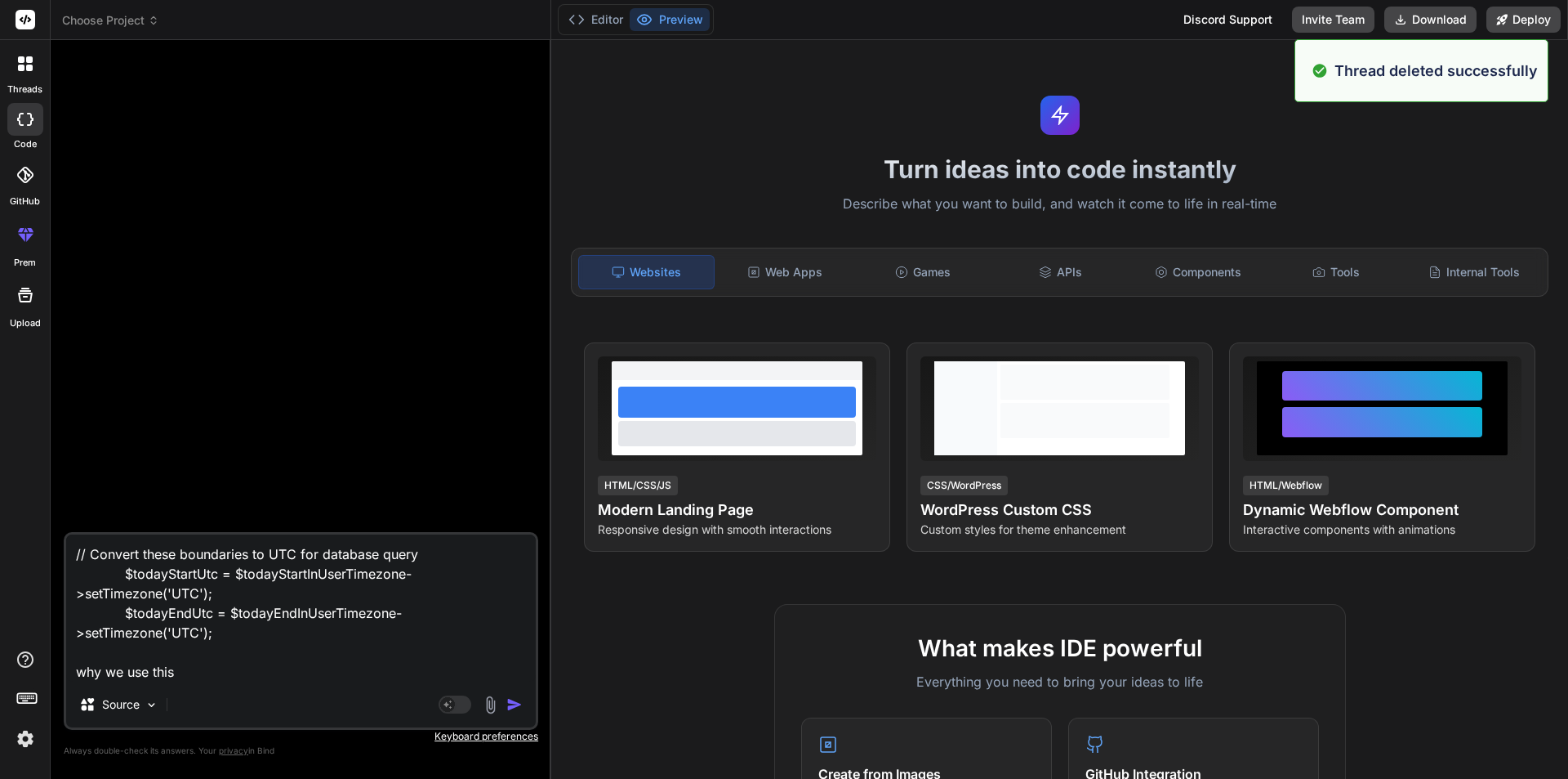
click at [227, 623] on textarea "// Convert these boundaries to UTC for database query $todayStartUtc = $todaySt…" at bounding box center [301, 608] width 470 height 147
type textarea "x"
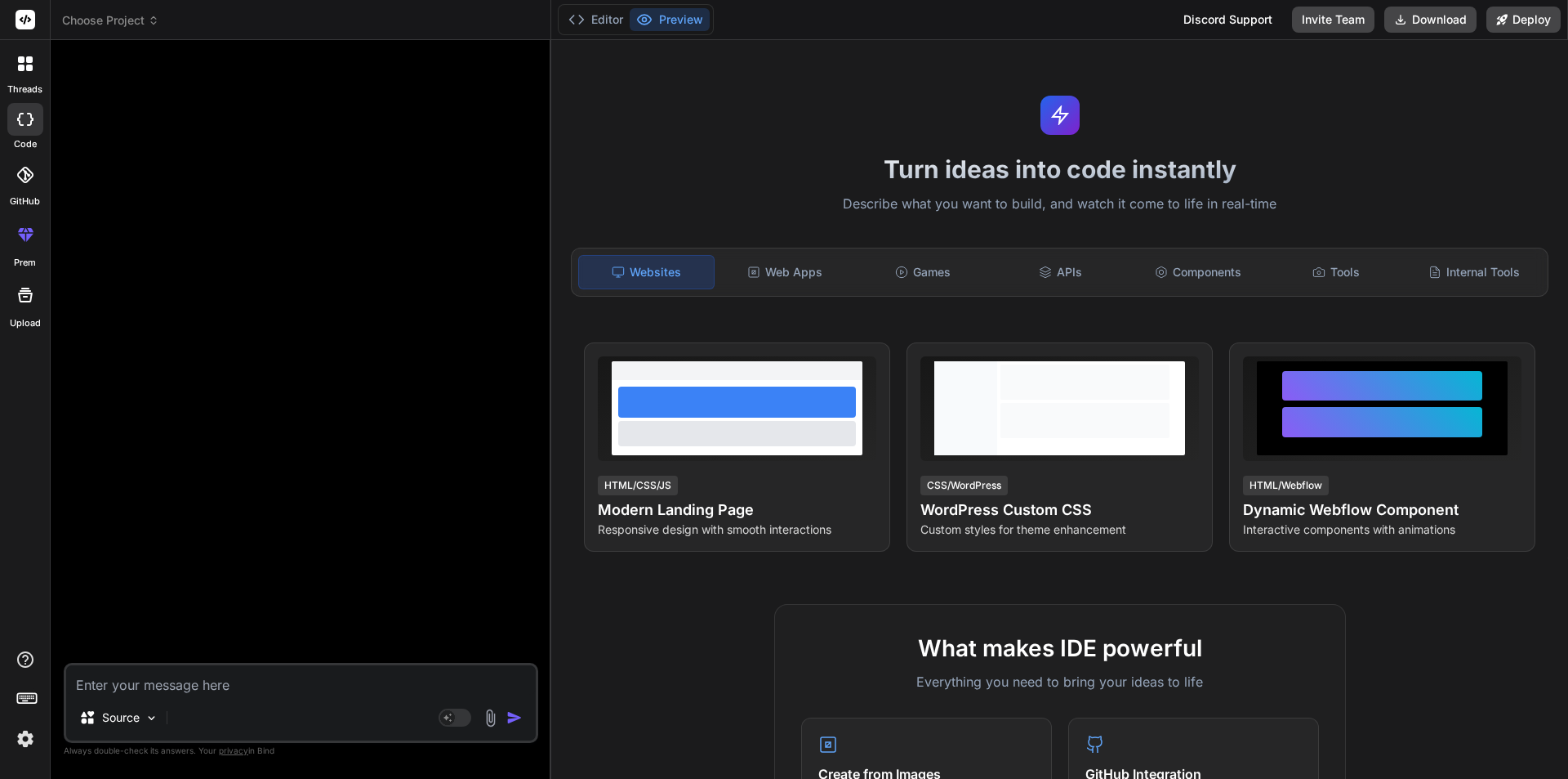
paste textarea "public function list(): JsonResponse { try { // $medications = $this->medicatio…"
type textarea "public function list(): JsonResponse { try { // $medications = $this->medicatio…"
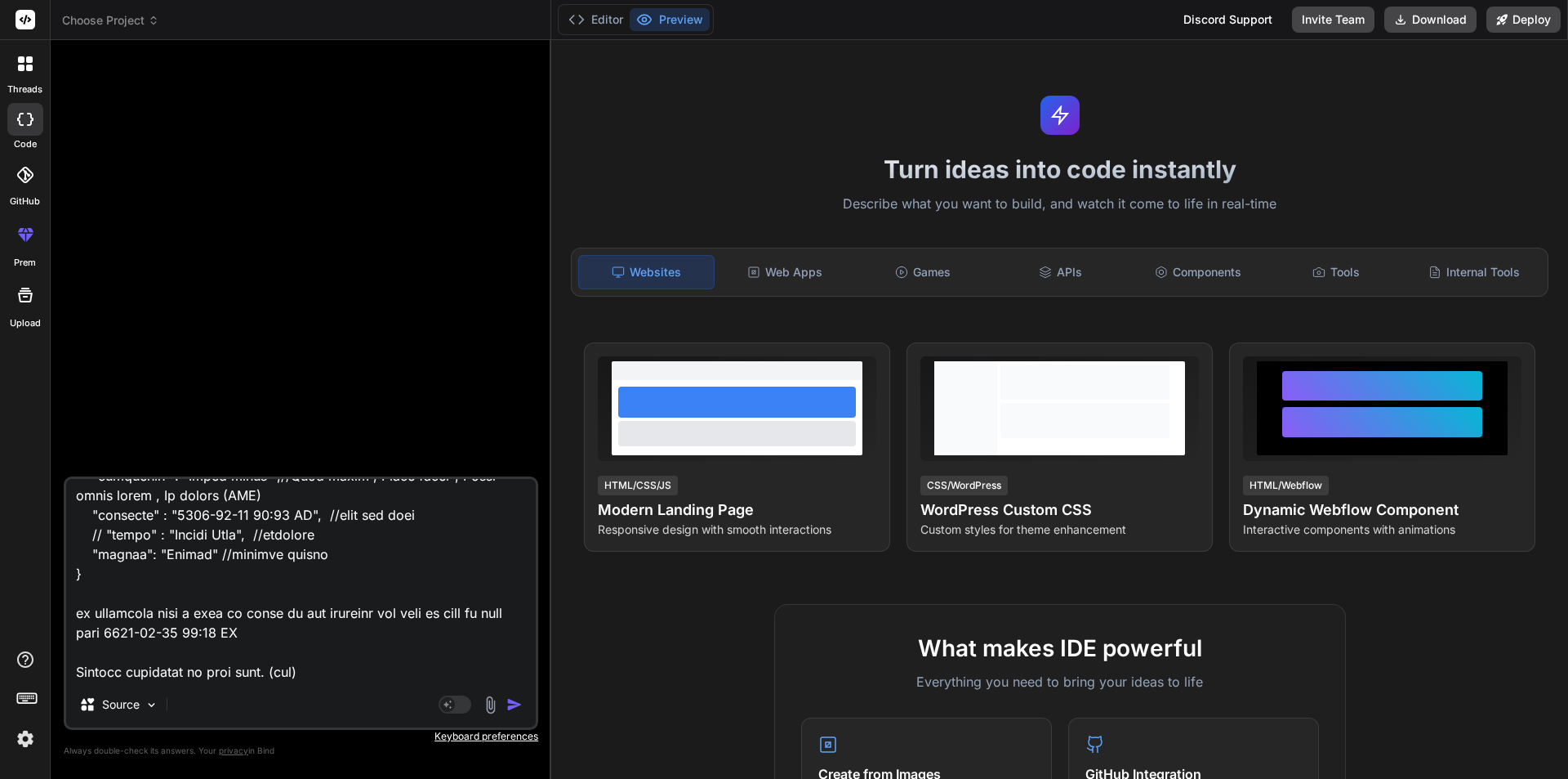
type textarea "x"
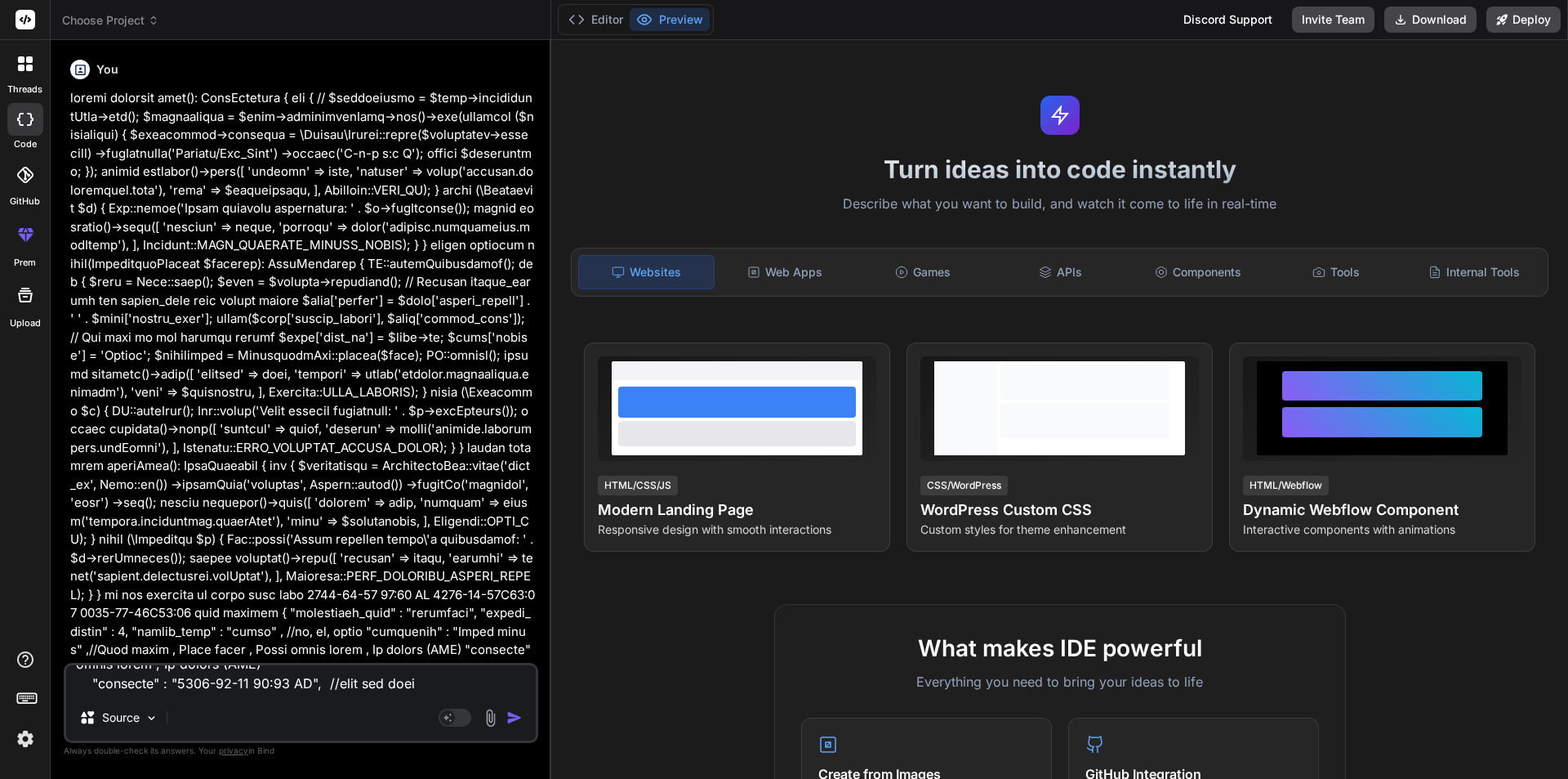
scroll to position [0, 0]
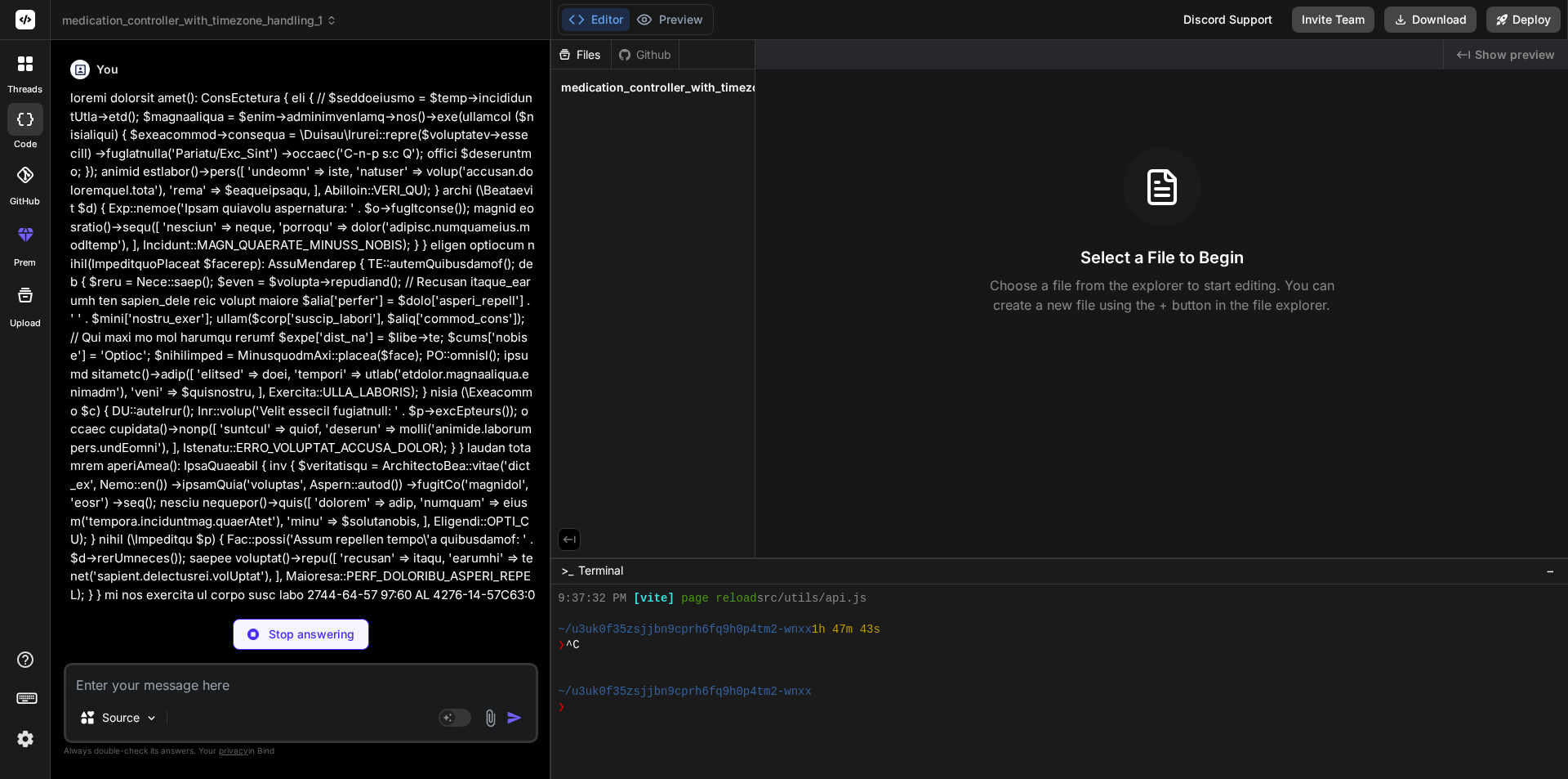
type textarea "x"
